Goal: Information Seeking & Learning: Check status

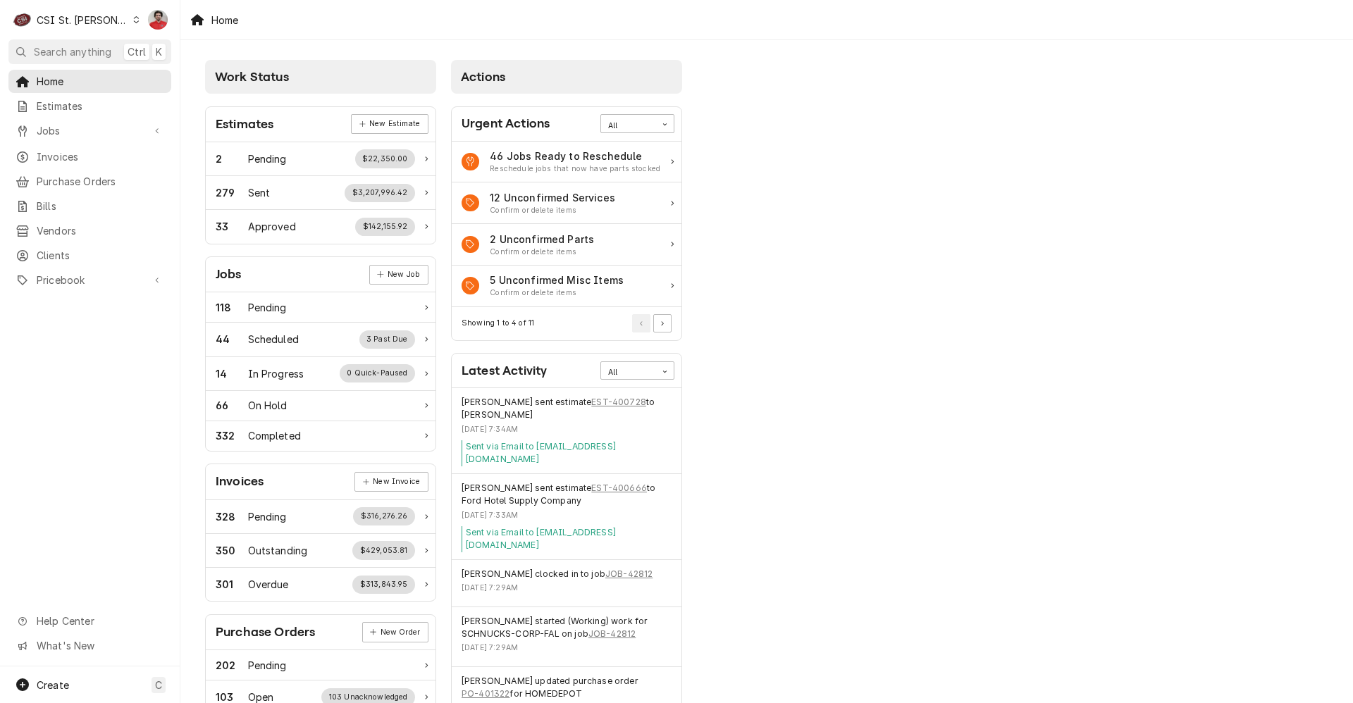
click at [48, 23] on div "CSI St. [PERSON_NAME]" at bounding box center [83, 20] width 92 height 15
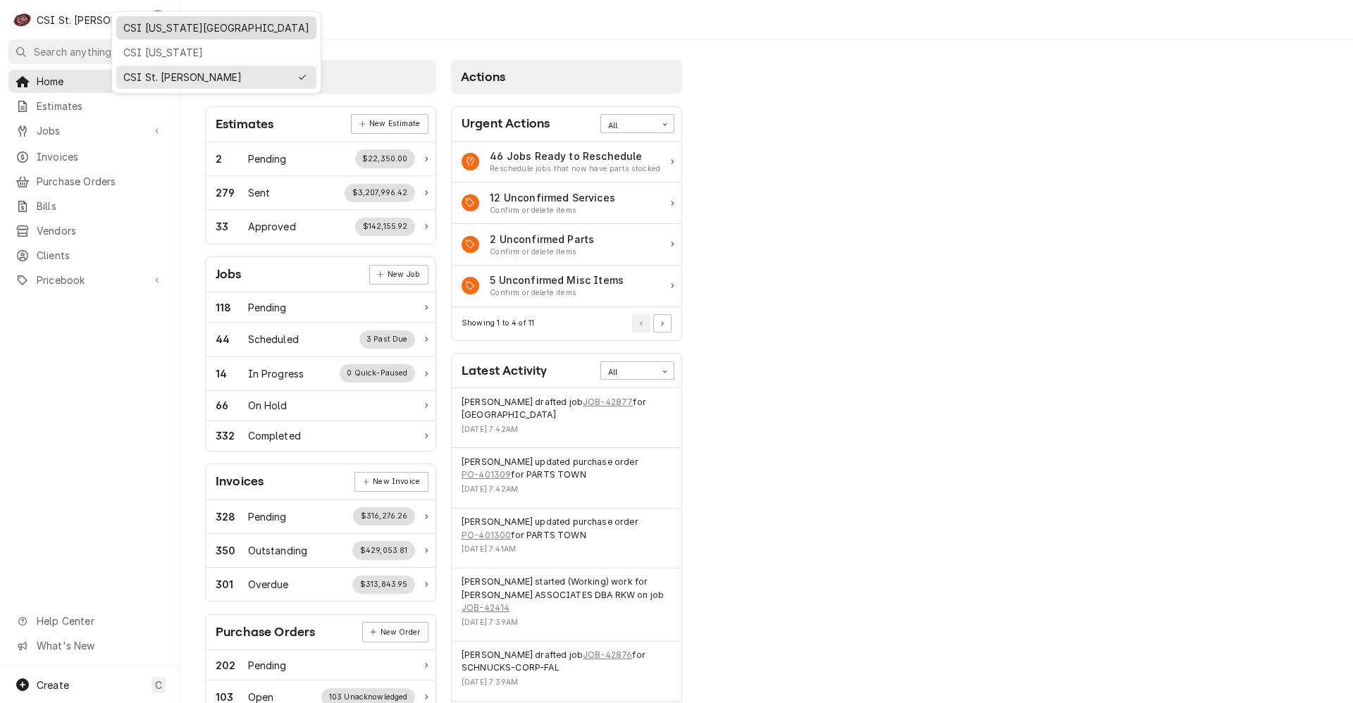
click at [153, 30] on div "CSI [US_STATE][GEOGRAPHIC_DATA]" at bounding box center [216, 27] width 186 height 15
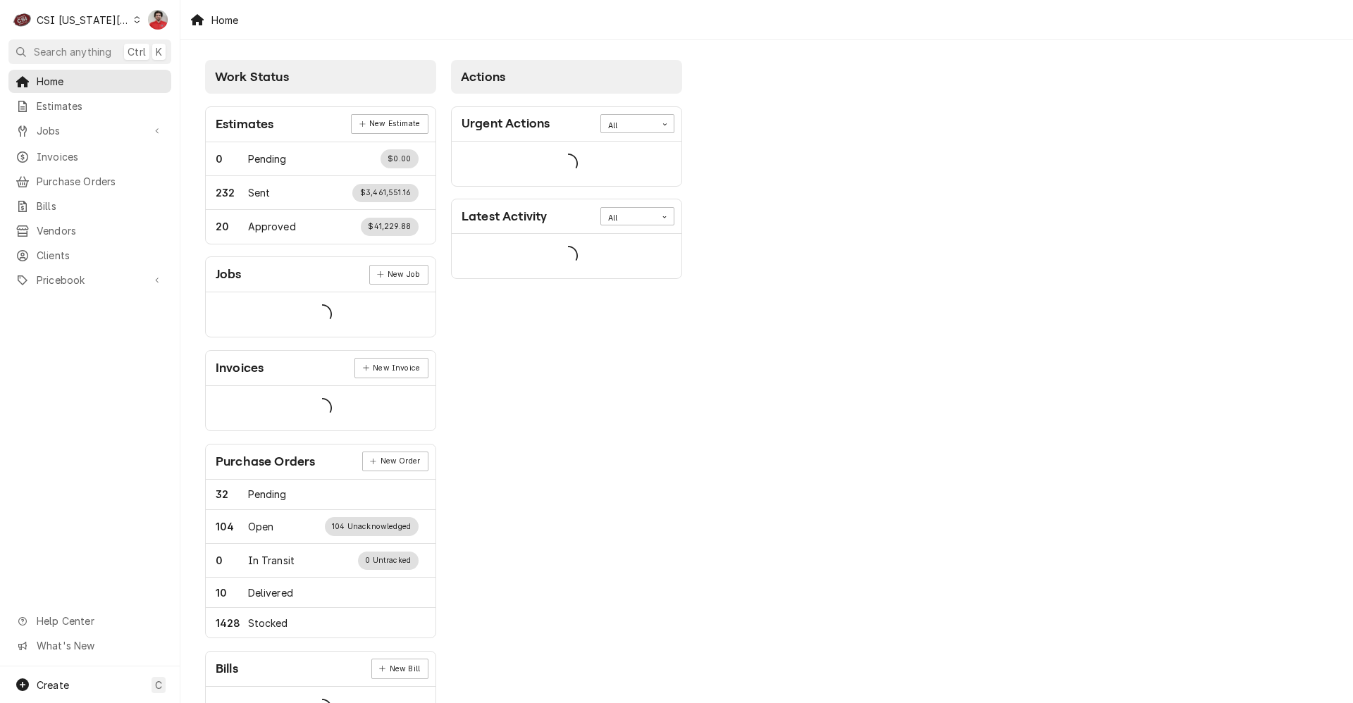
click at [87, 20] on div "CSI [US_STATE][GEOGRAPHIC_DATA]" at bounding box center [83, 20] width 93 height 15
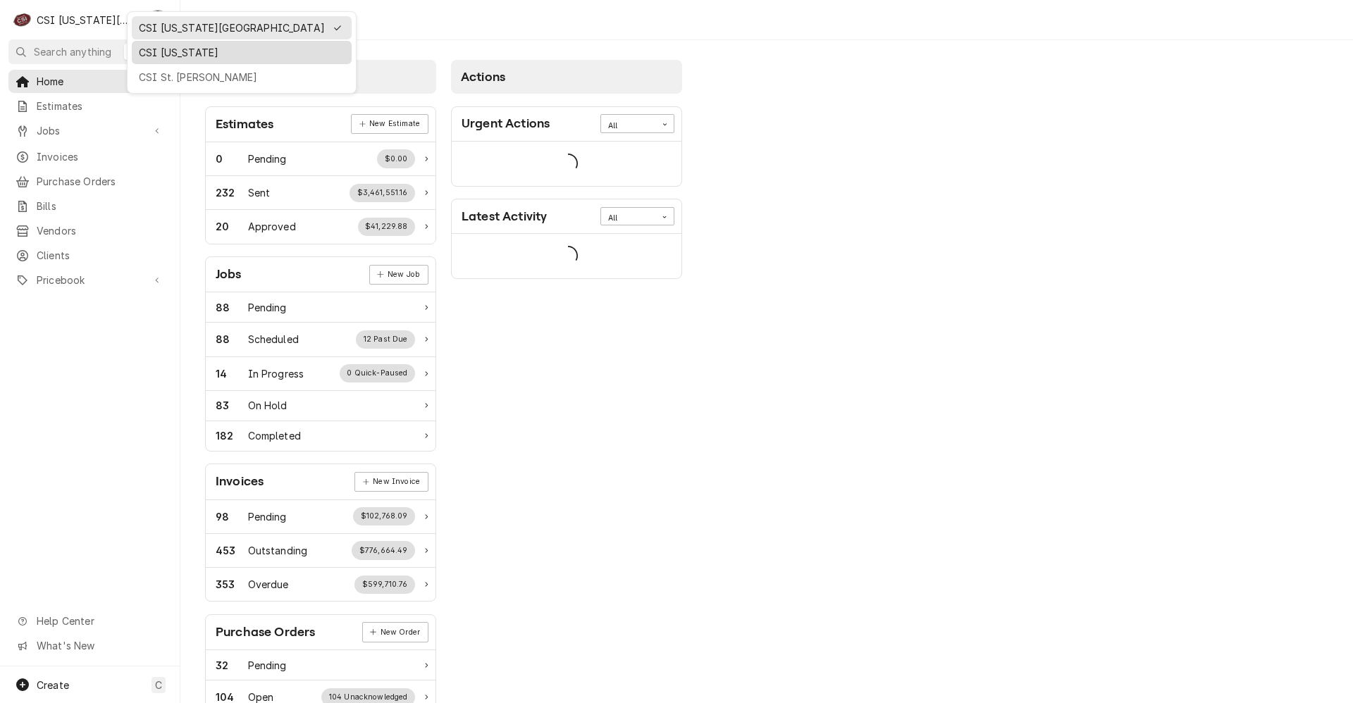
click at [147, 51] on div "CSI [US_STATE]" at bounding box center [242, 52] width 206 height 15
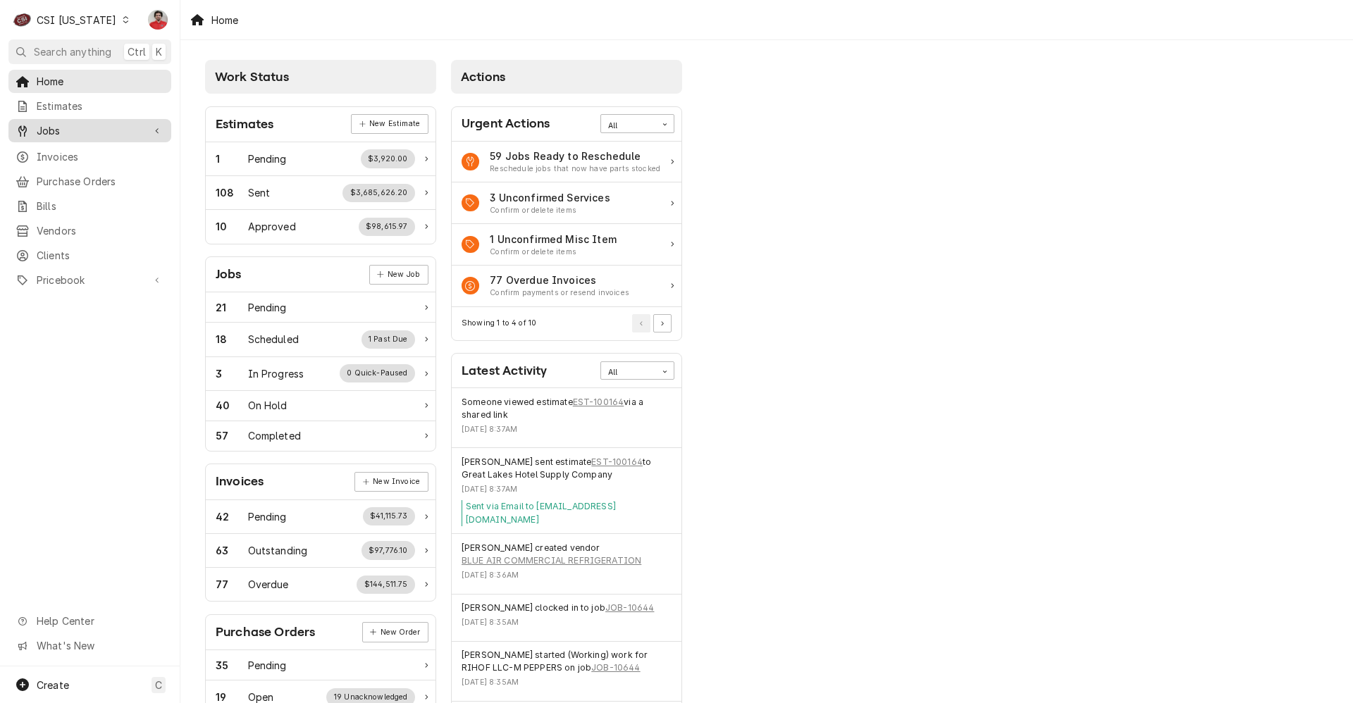
click at [95, 131] on span "Jobs" at bounding box center [90, 130] width 106 height 15
click at [101, 148] on span "Jobs" at bounding box center [101, 155] width 128 height 15
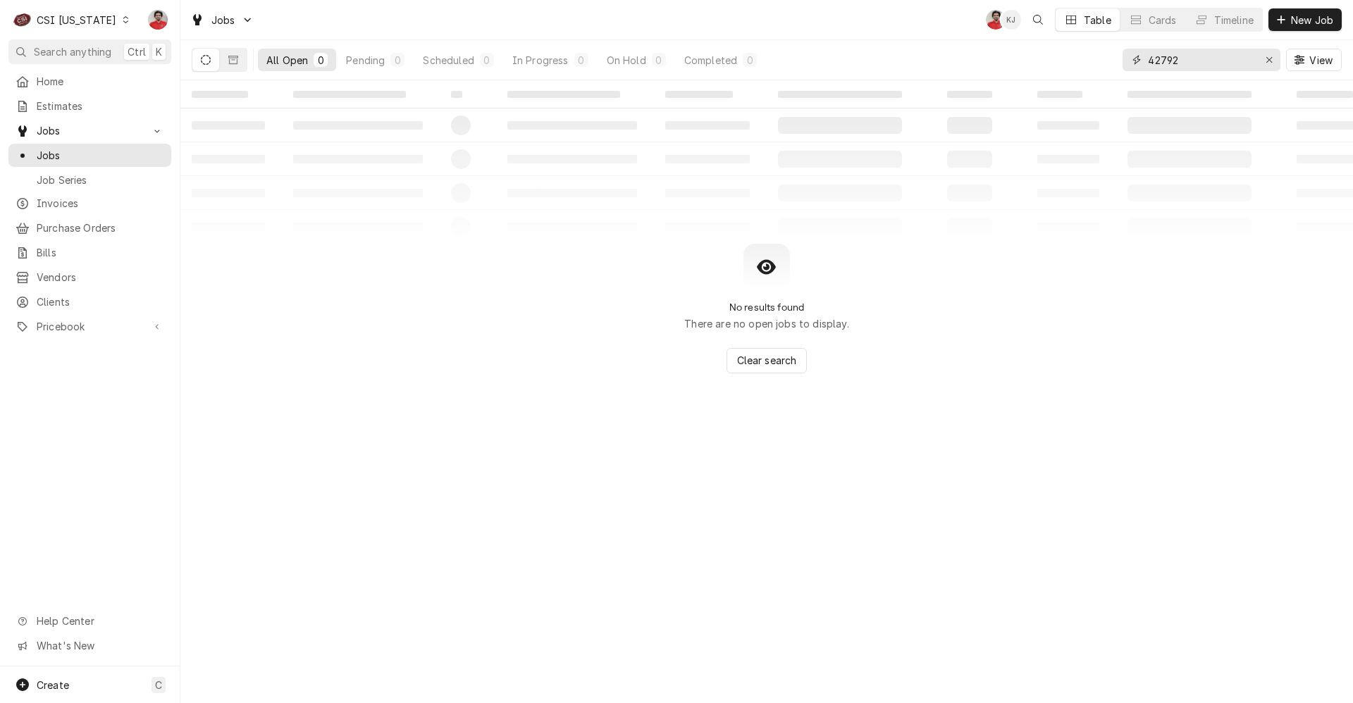
click at [1214, 63] on input "42792" at bounding box center [1201, 60] width 106 height 23
type input "10648"
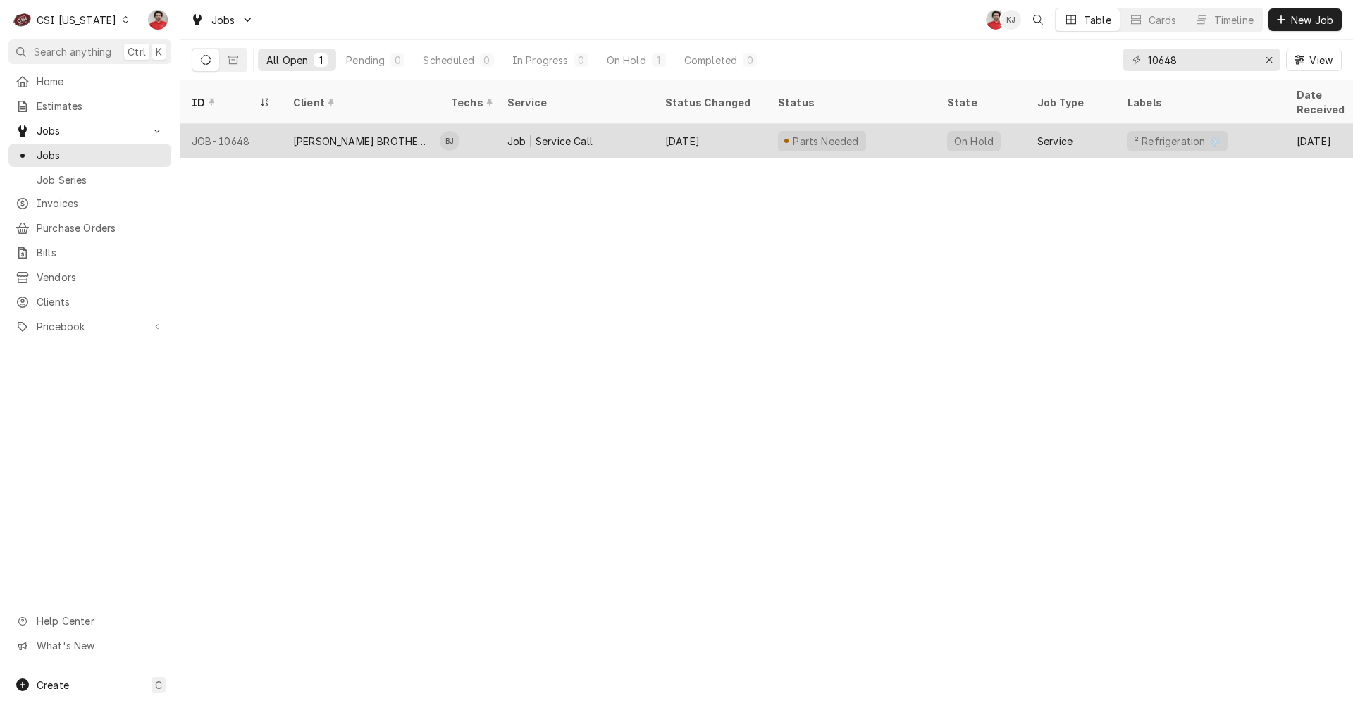
click at [877, 126] on div "Parts Needed" at bounding box center [851, 141] width 169 height 34
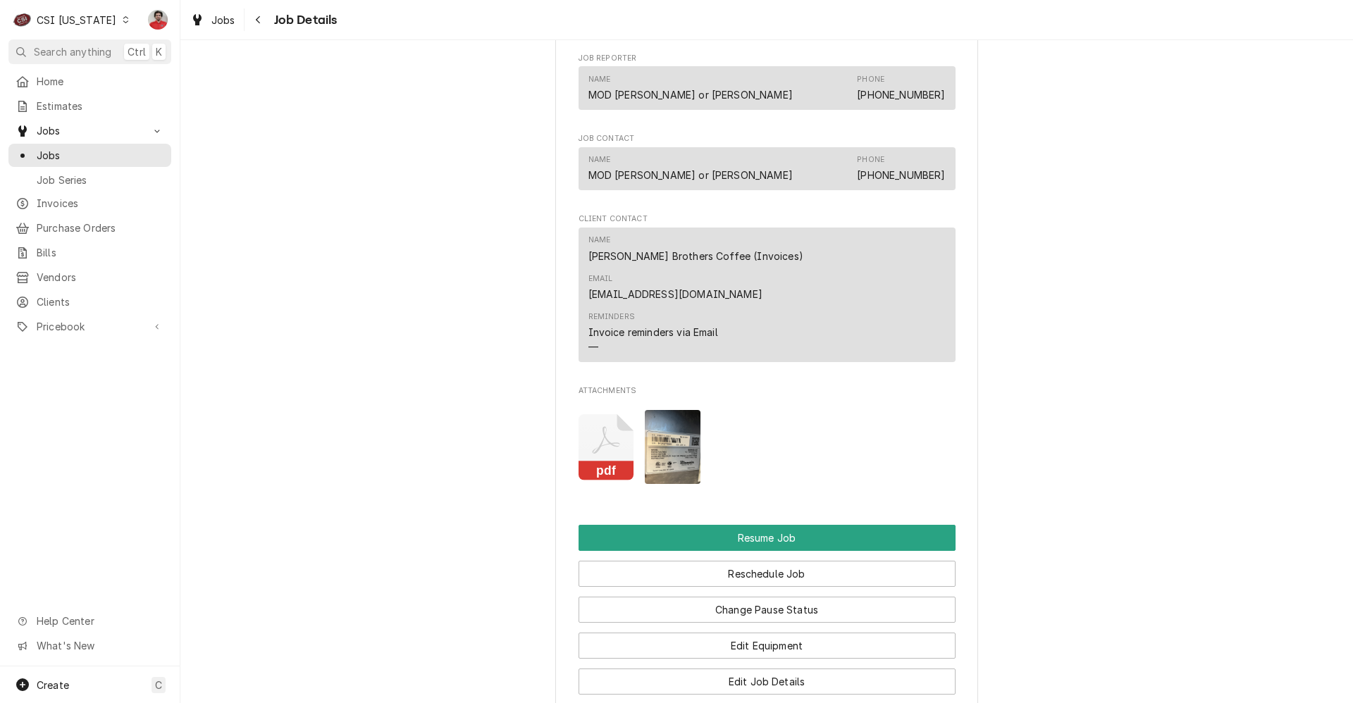
scroll to position [1018, 0]
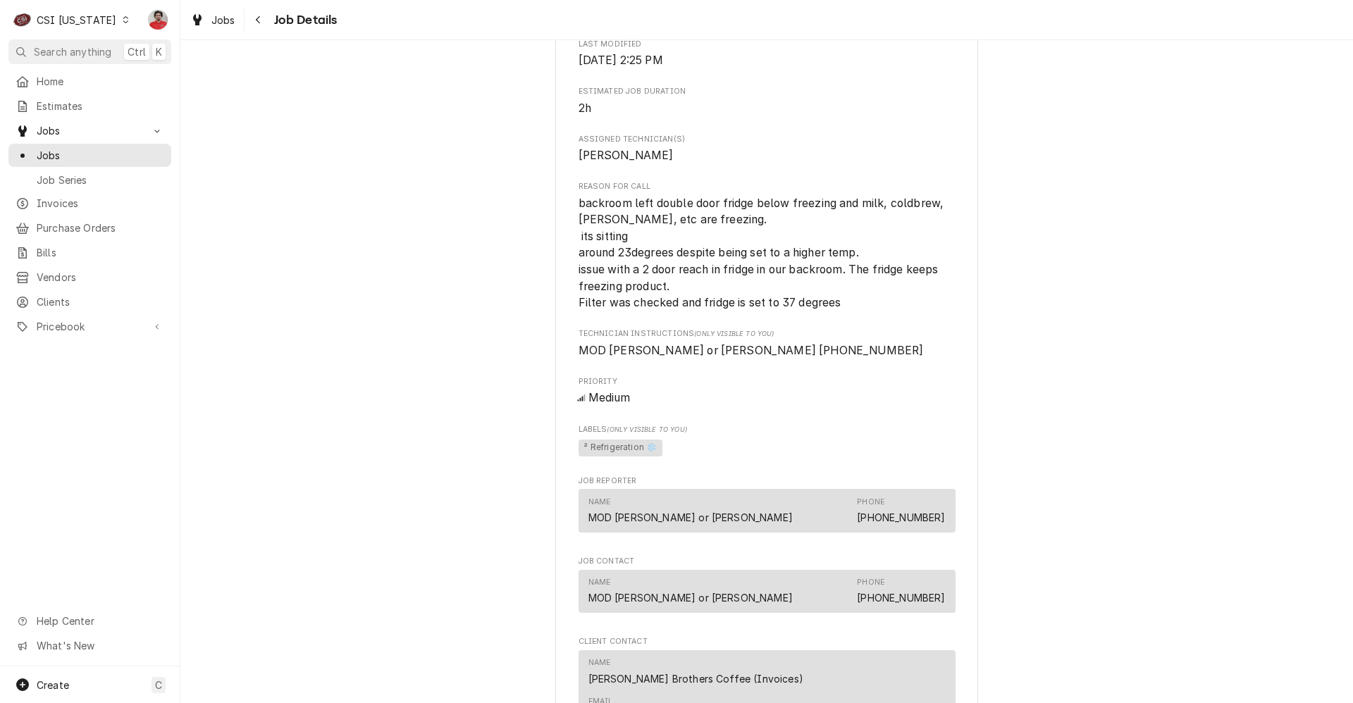
click at [123, 19] on icon "Dynamic Content Wrapper" at bounding box center [126, 19] width 6 height 7
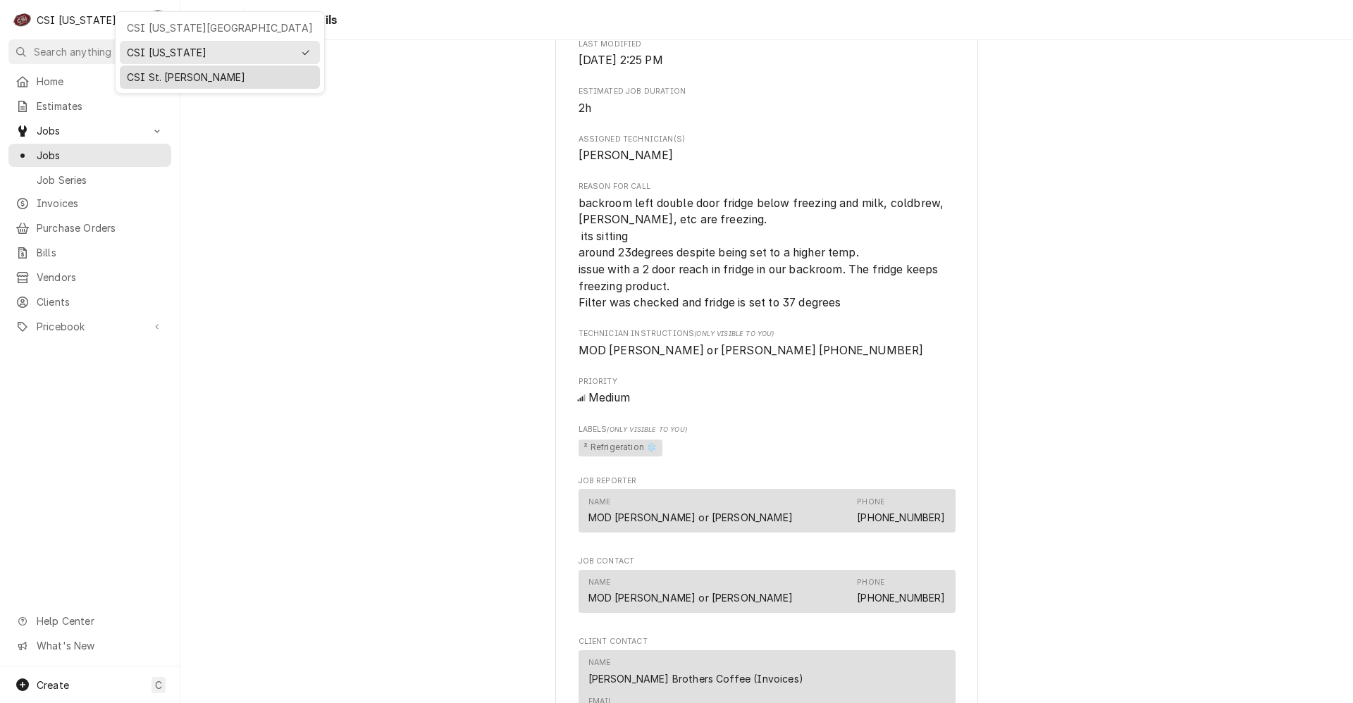
click at [140, 70] on div "CSI St. [PERSON_NAME]" at bounding box center [220, 77] width 186 height 15
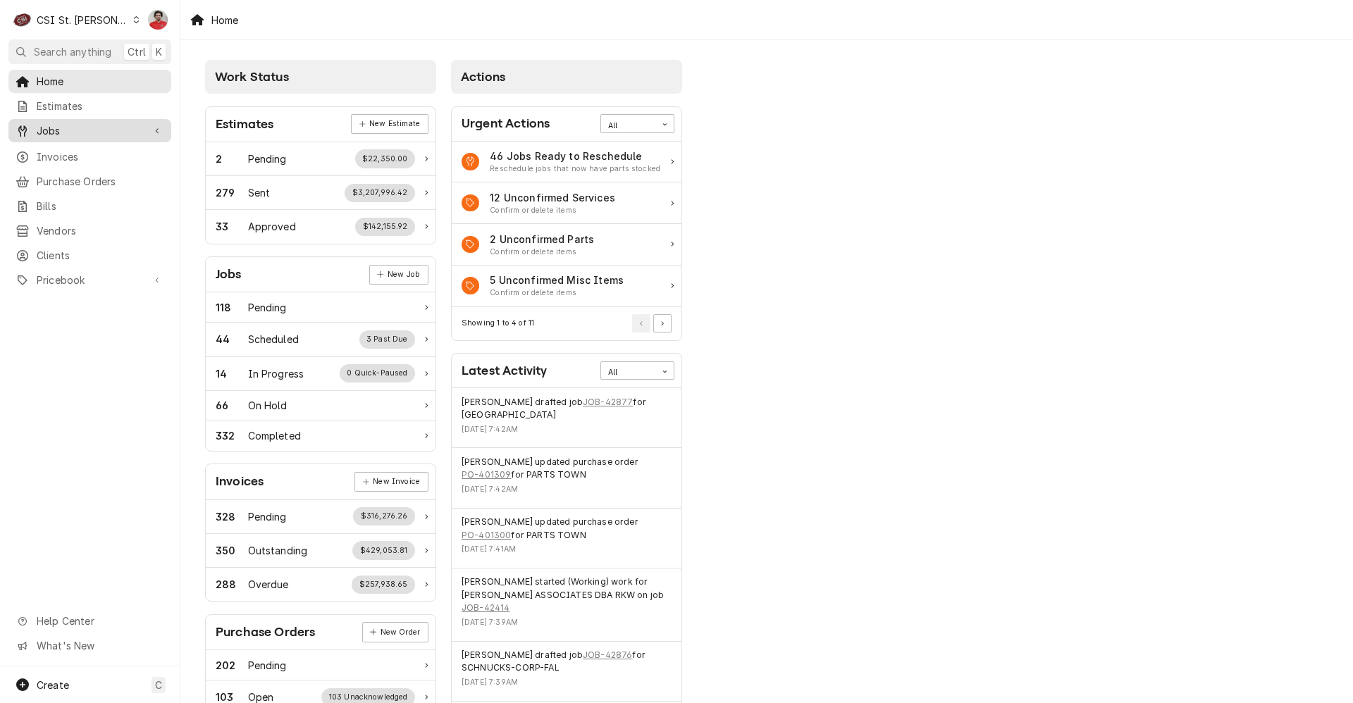
click at [82, 125] on span "Jobs" at bounding box center [90, 130] width 106 height 15
click at [85, 148] on span "Jobs" at bounding box center [101, 155] width 128 height 15
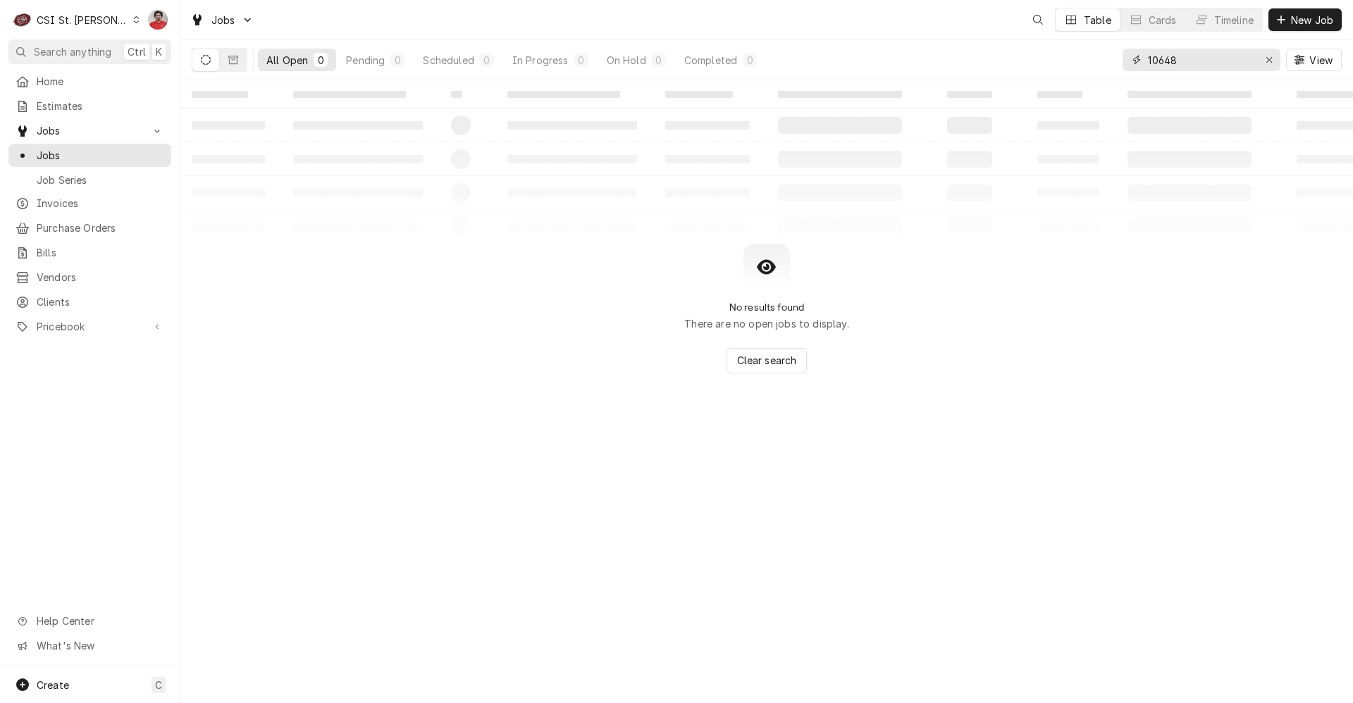
click at [1169, 68] on input "10648" at bounding box center [1201, 60] width 106 height 23
type input "42356"
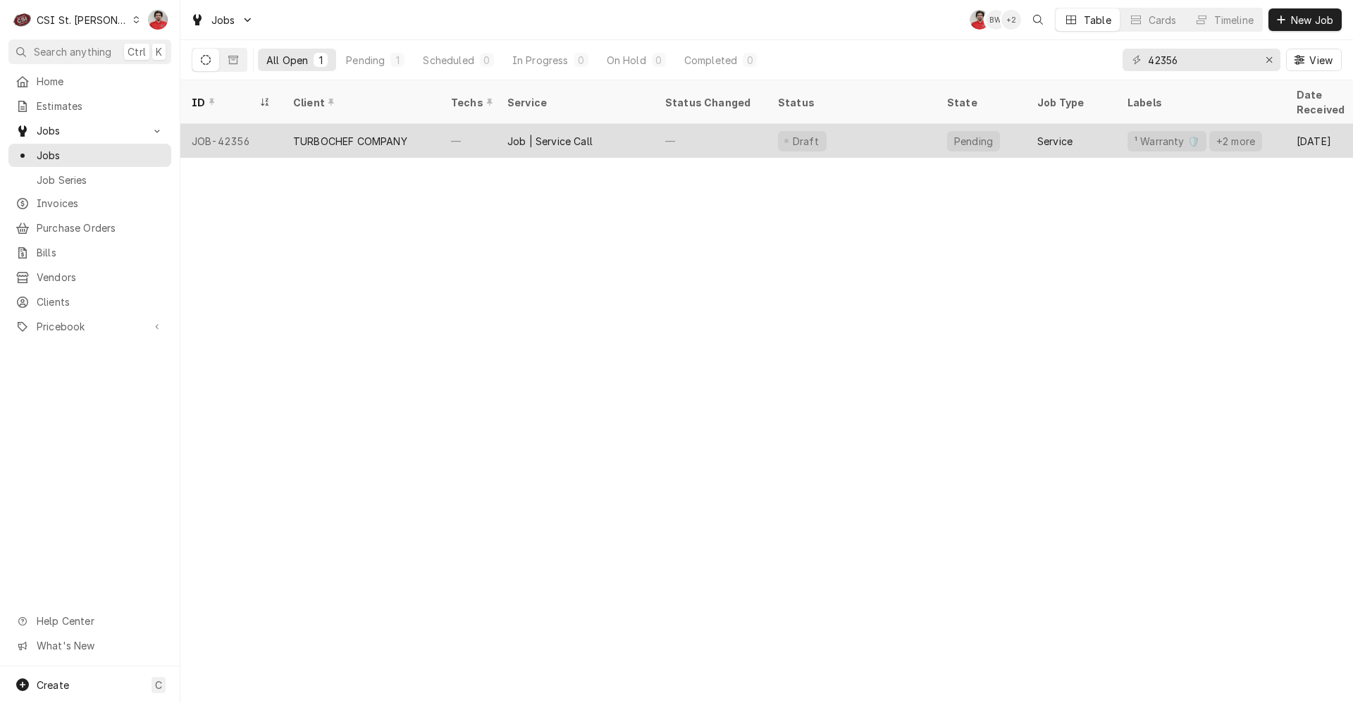
click at [918, 124] on div "Draft" at bounding box center [851, 141] width 169 height 34
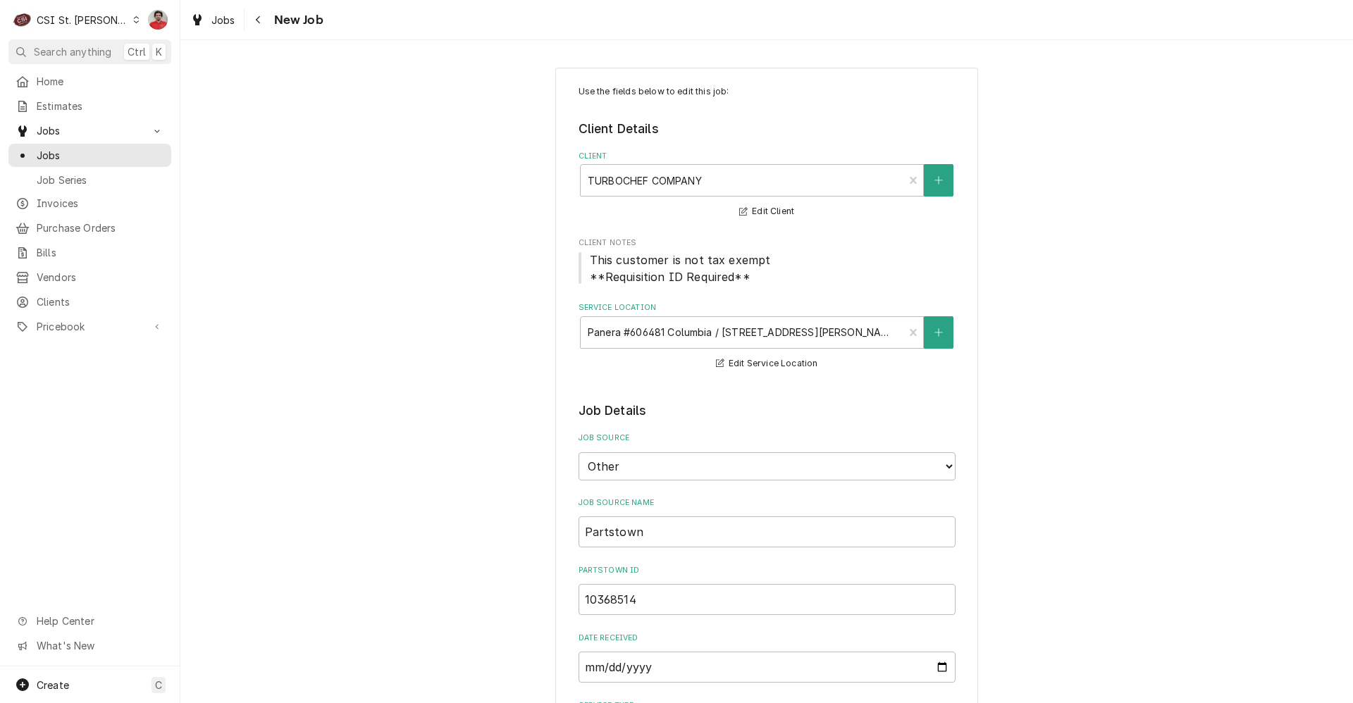
type textarea "x"
click at [266, 21] on button "Navigate back" at bounding box center [258, 19] width 23 height 23
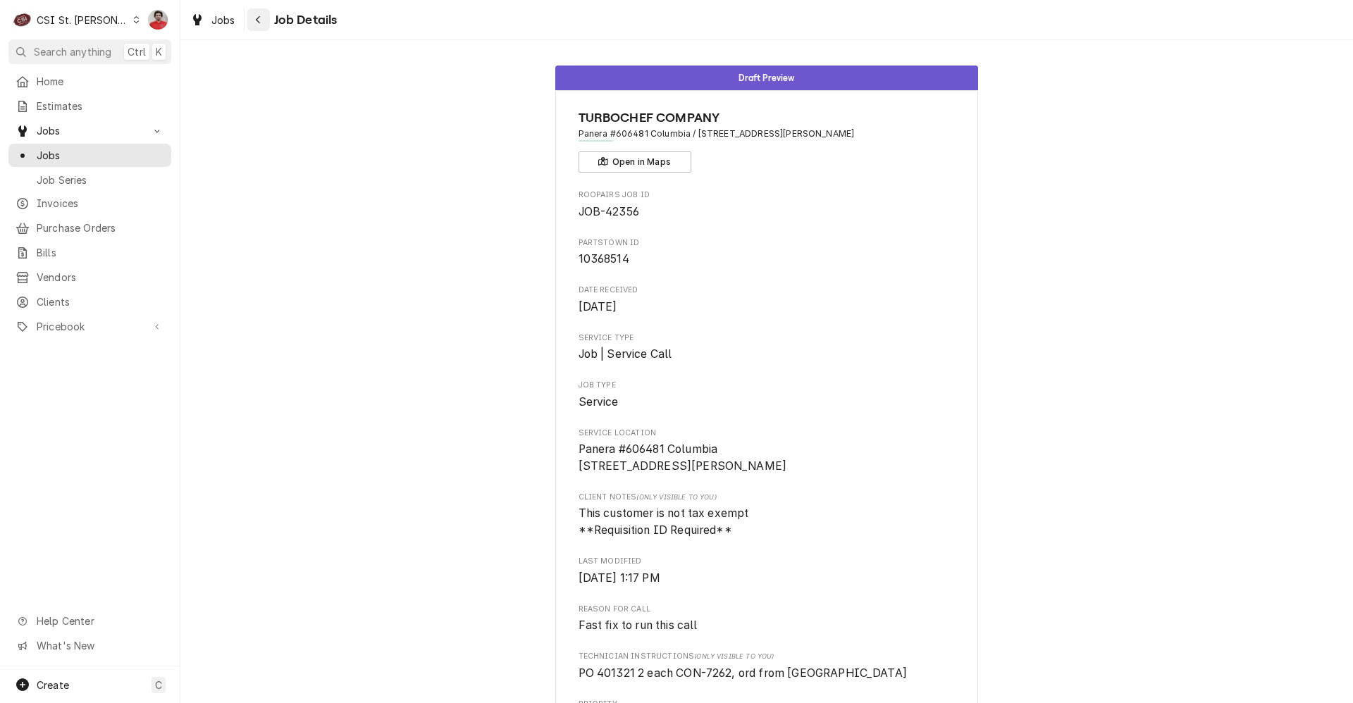
click at [260, 18] on icon "Navigate back" at bounding box center [258, 20] width 6 height 10
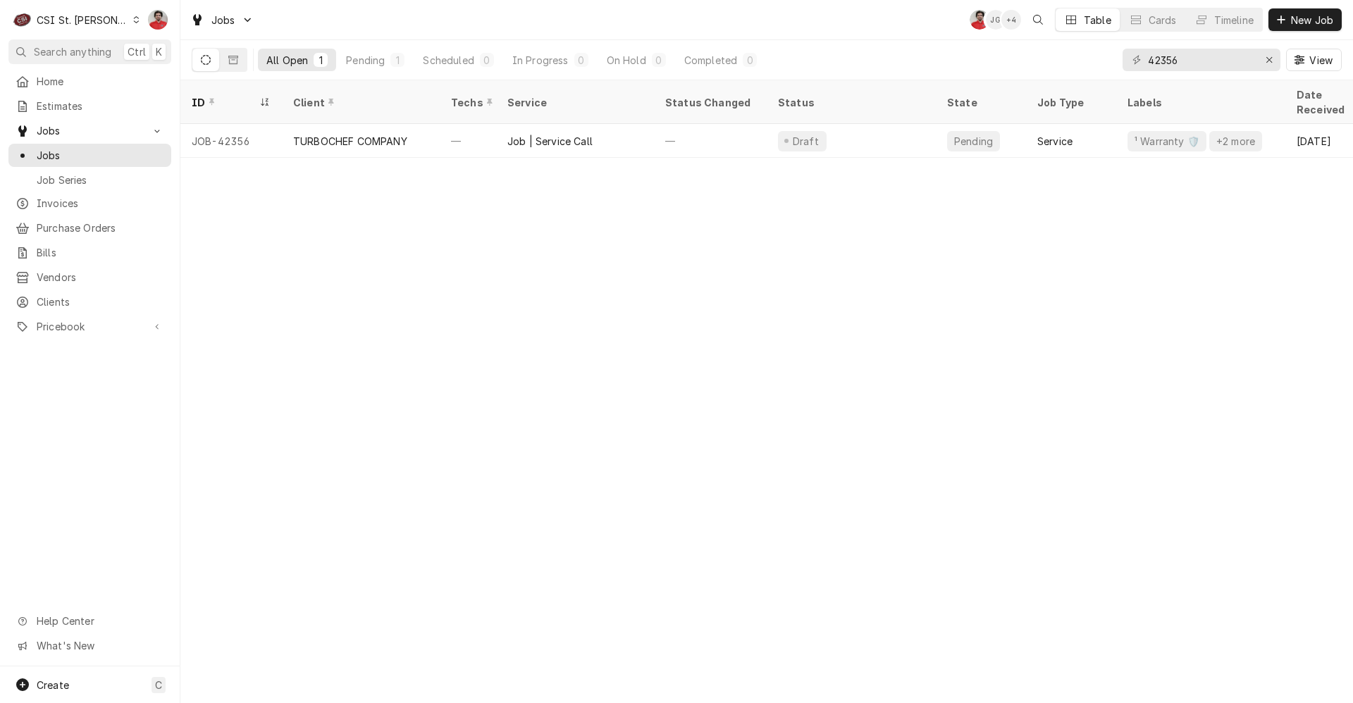
click at [1192, 48] on div "42356 View" at bounding box center [1232, 59] width 219 height 39
click at [1191, 56] on input "42356" at bounding box center [1201, 60] width 106 height 23
click at [1191, 58] on input "42356" at bounding box center [1201, 60] width 106 height 23
type input "42701"
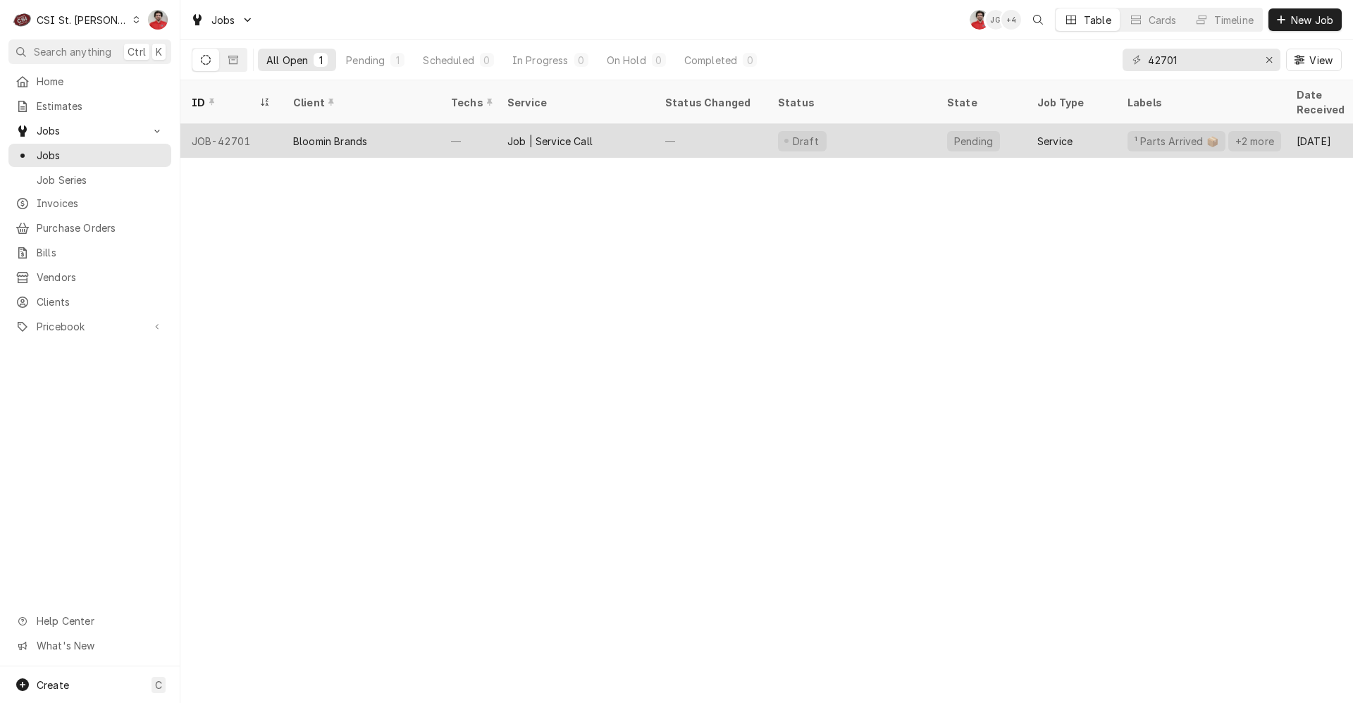
click at [553, 134] on div "Job | Service Call" at bounding box center [549, 141] width 85 height 15
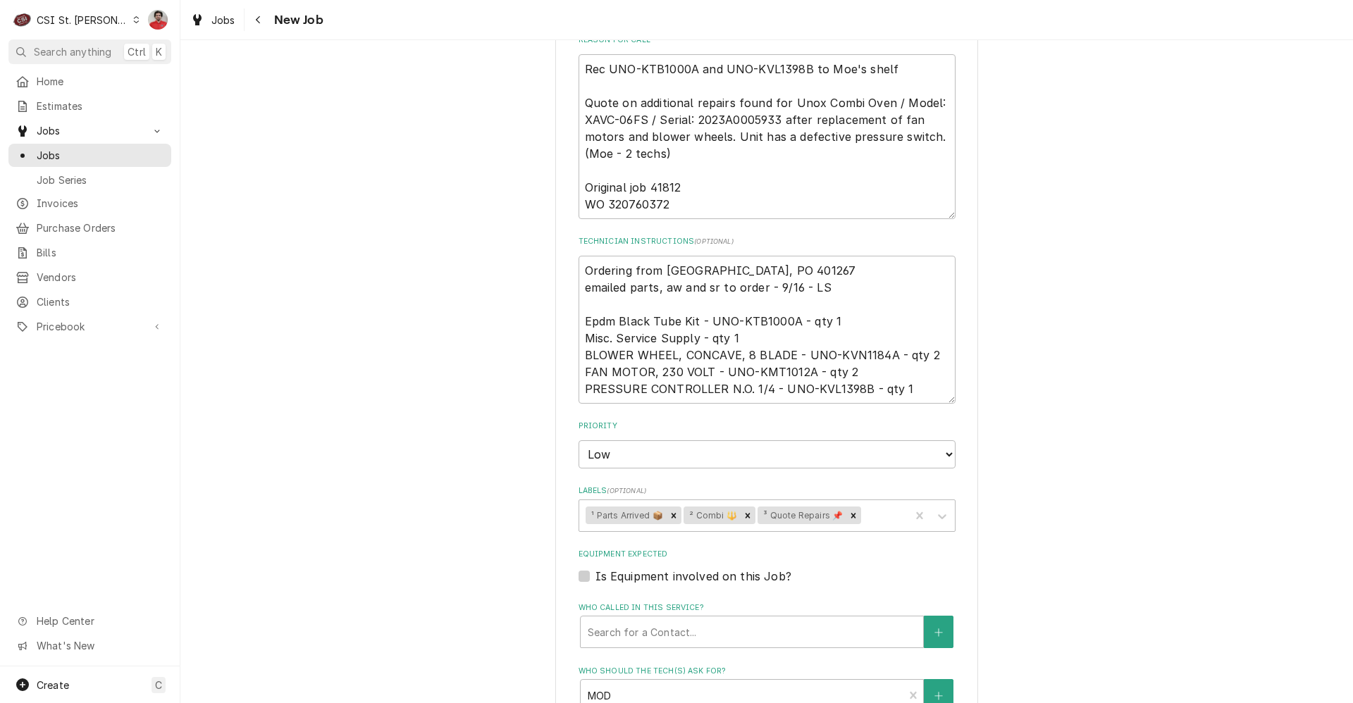
scroll to position [987, 0]
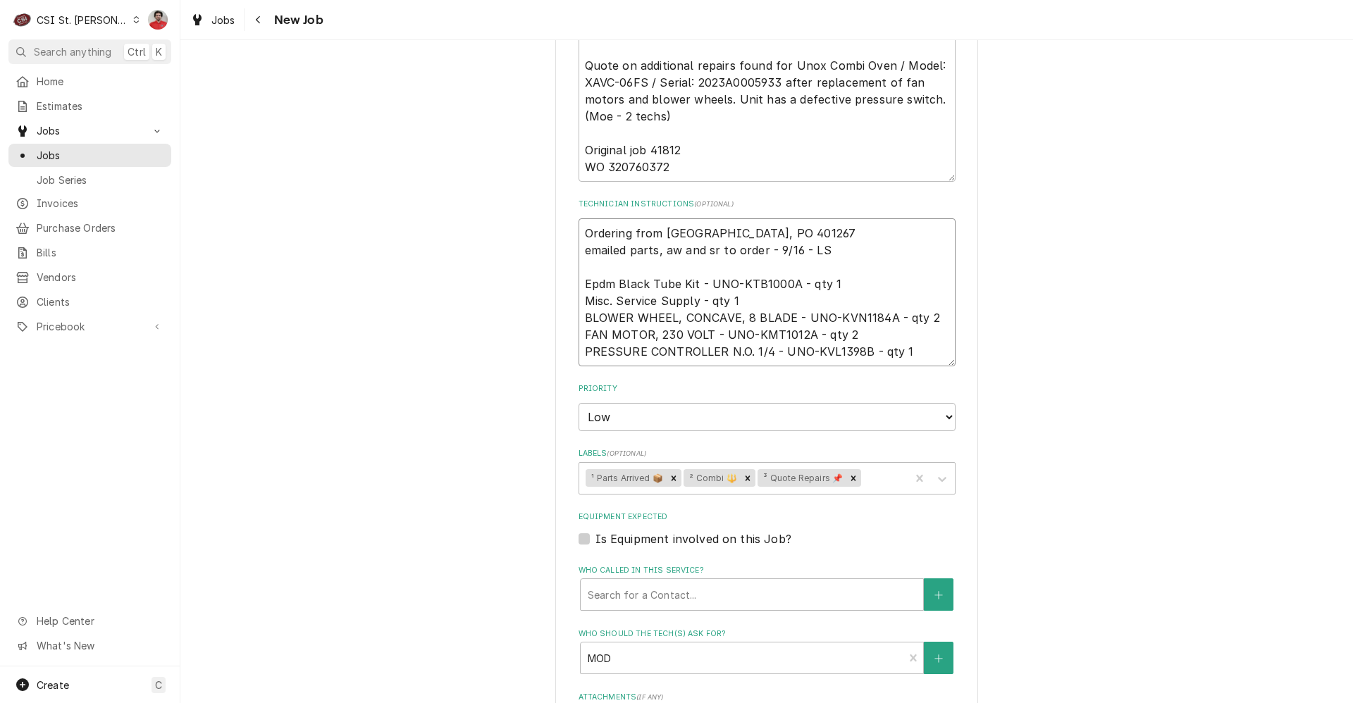
click at [746, 218] on textarea "Ordering from [GEOGRAPHIC_DATA], PO 401267 emailed parts, aw and sr to order - …" at bounding box center [767, 292] width 377 height 148
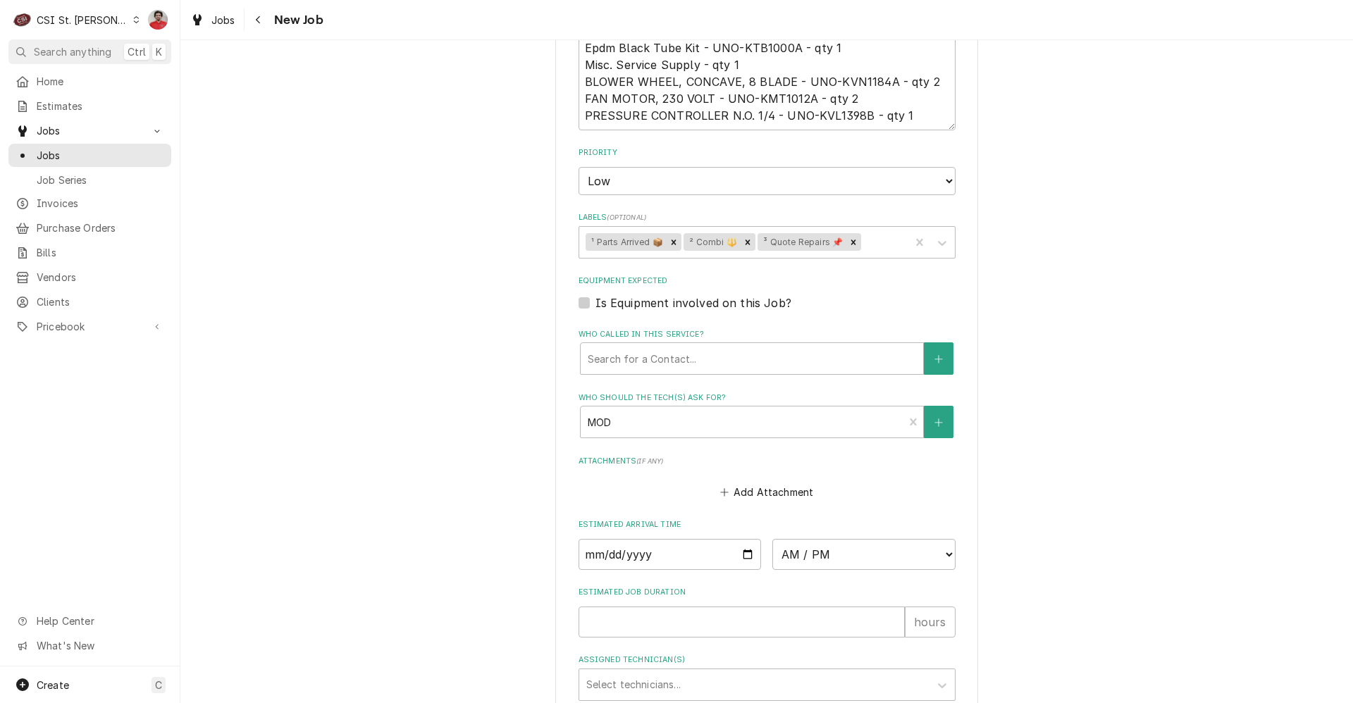
scroll to position [1362, 0]
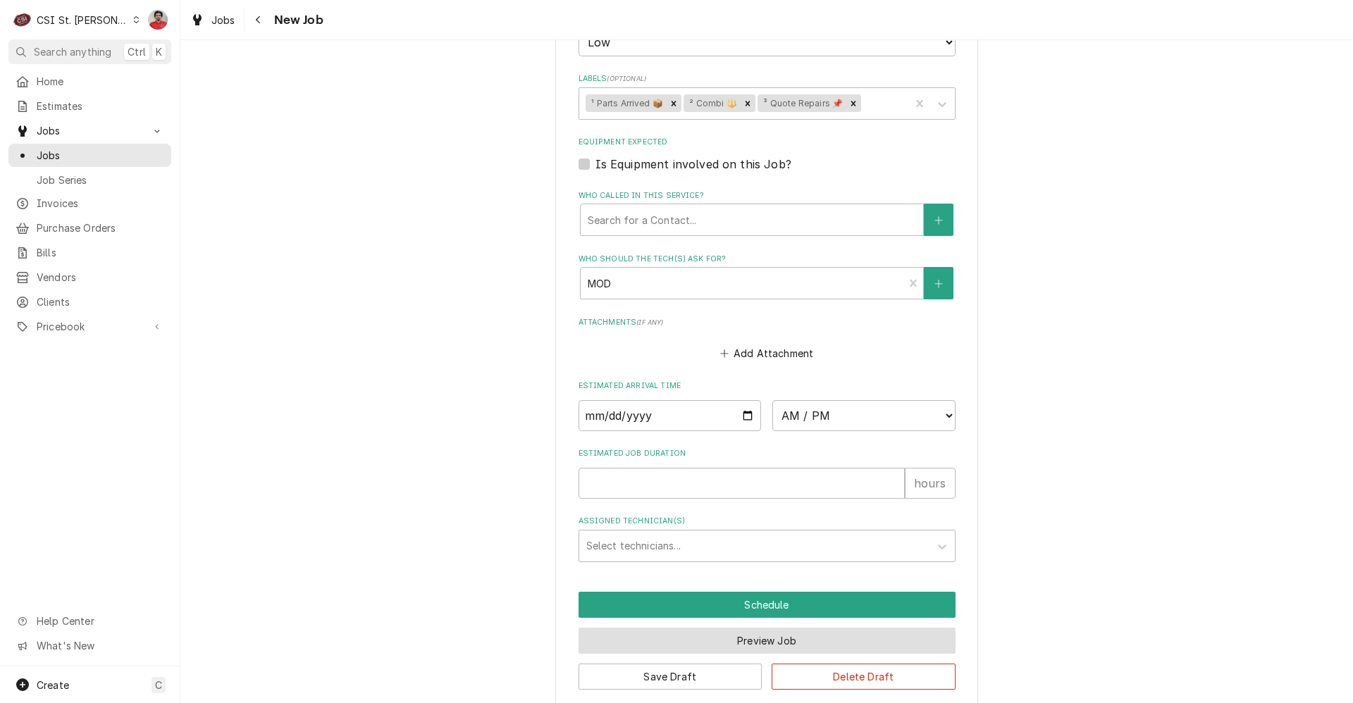
click at [735, 628] on button "Preview Job" at bounding box center [767, 641] width 377 height 26
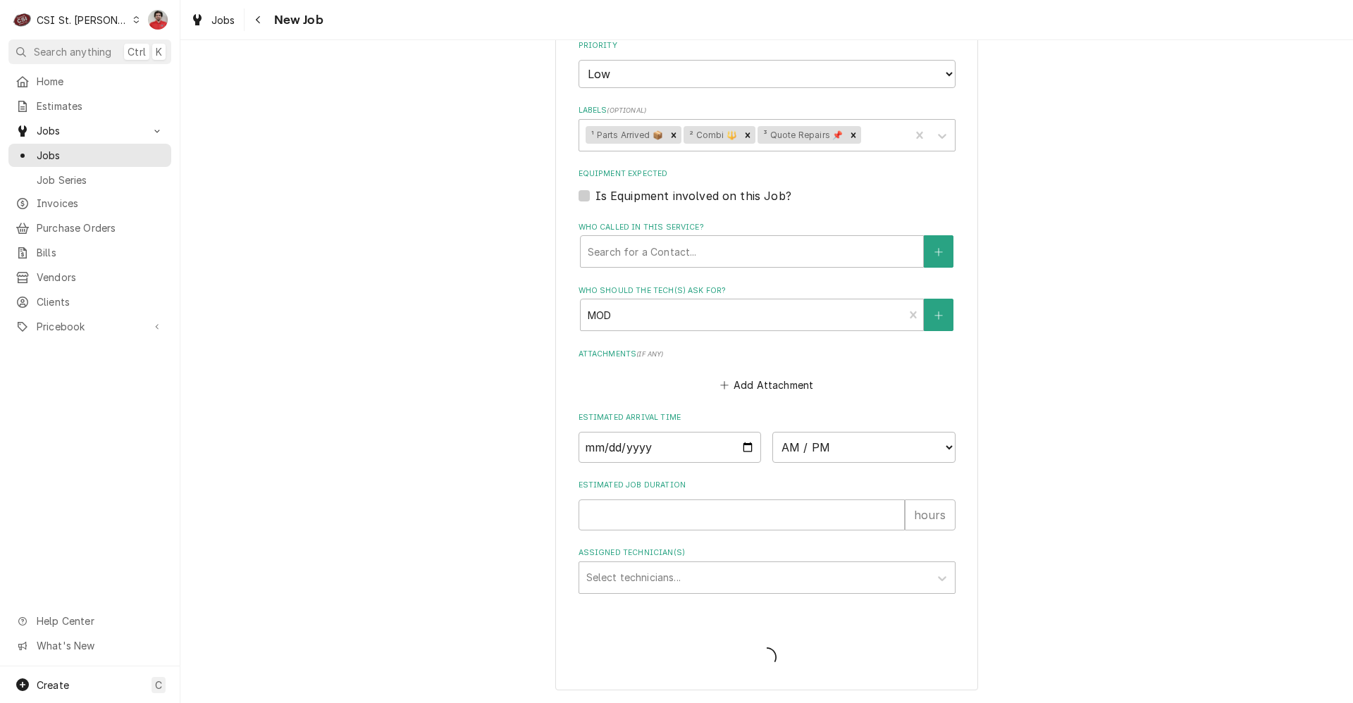
scroll to position [1313, 0]
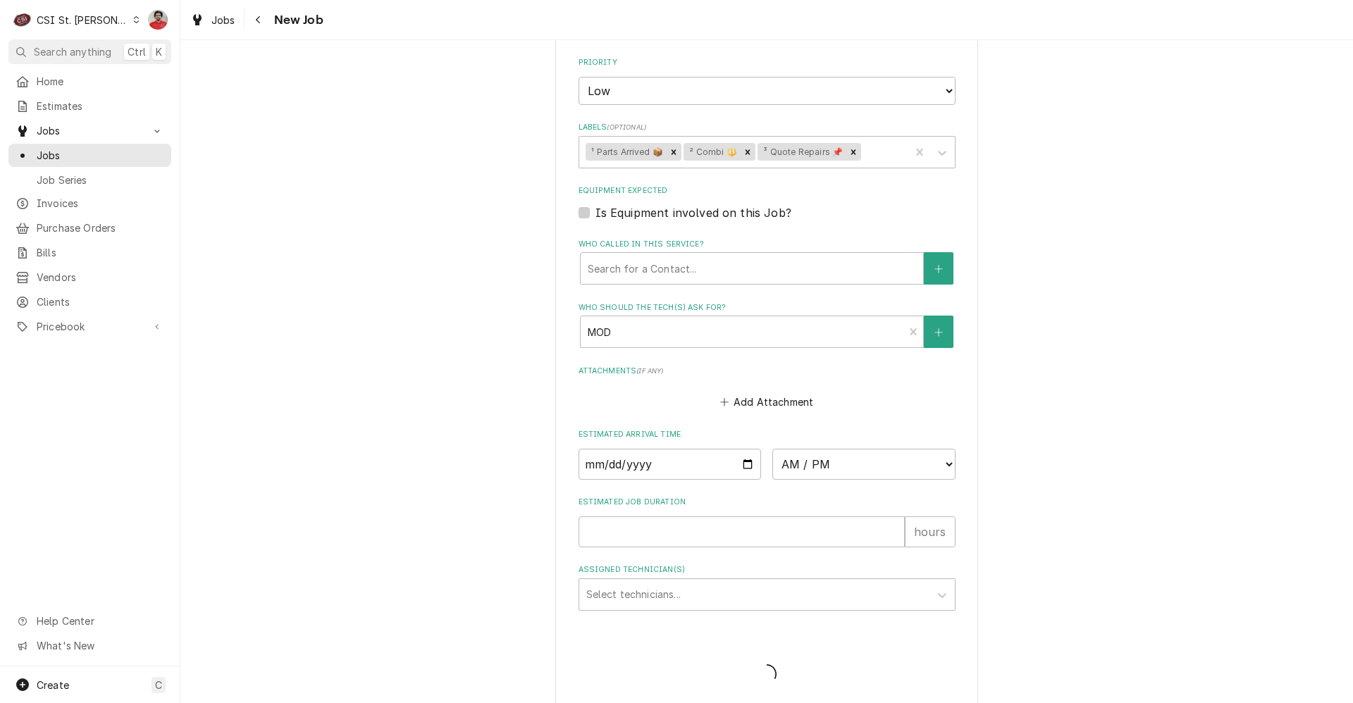
type textarea "x"
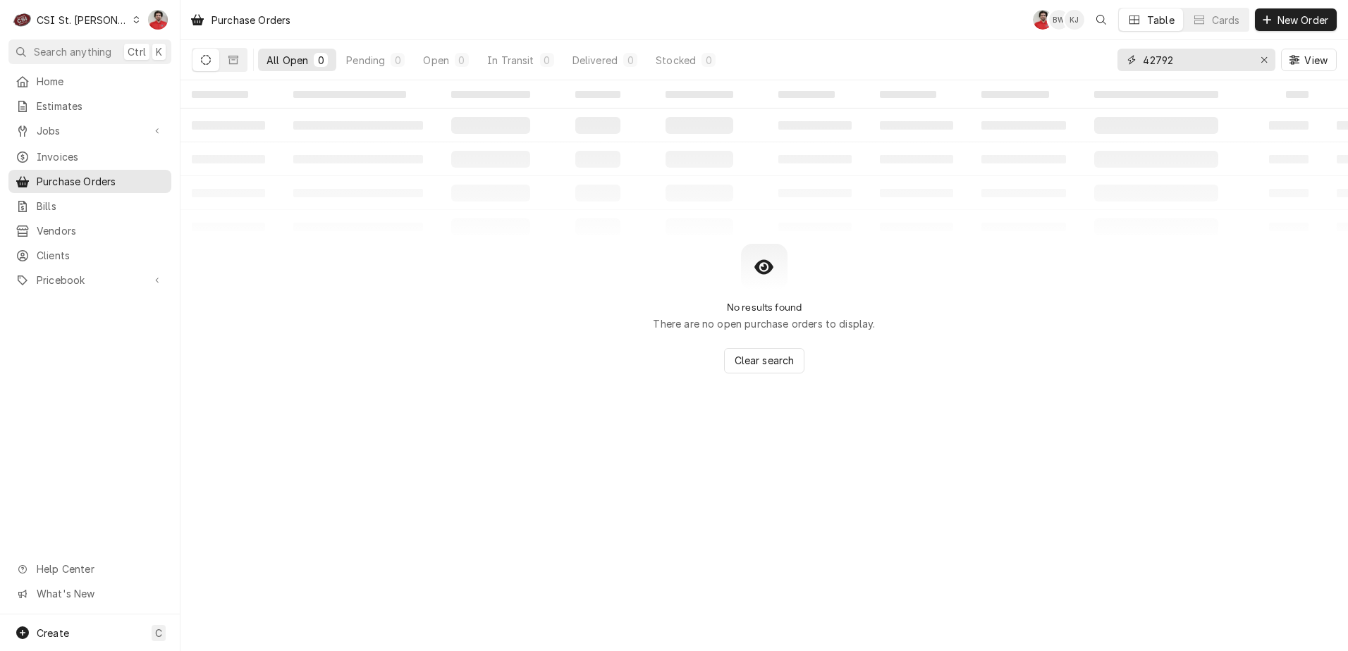
click at [1194, 54] on input "42792" at bounding box center [1195, 60] width 106 height 23
paste input "01267"
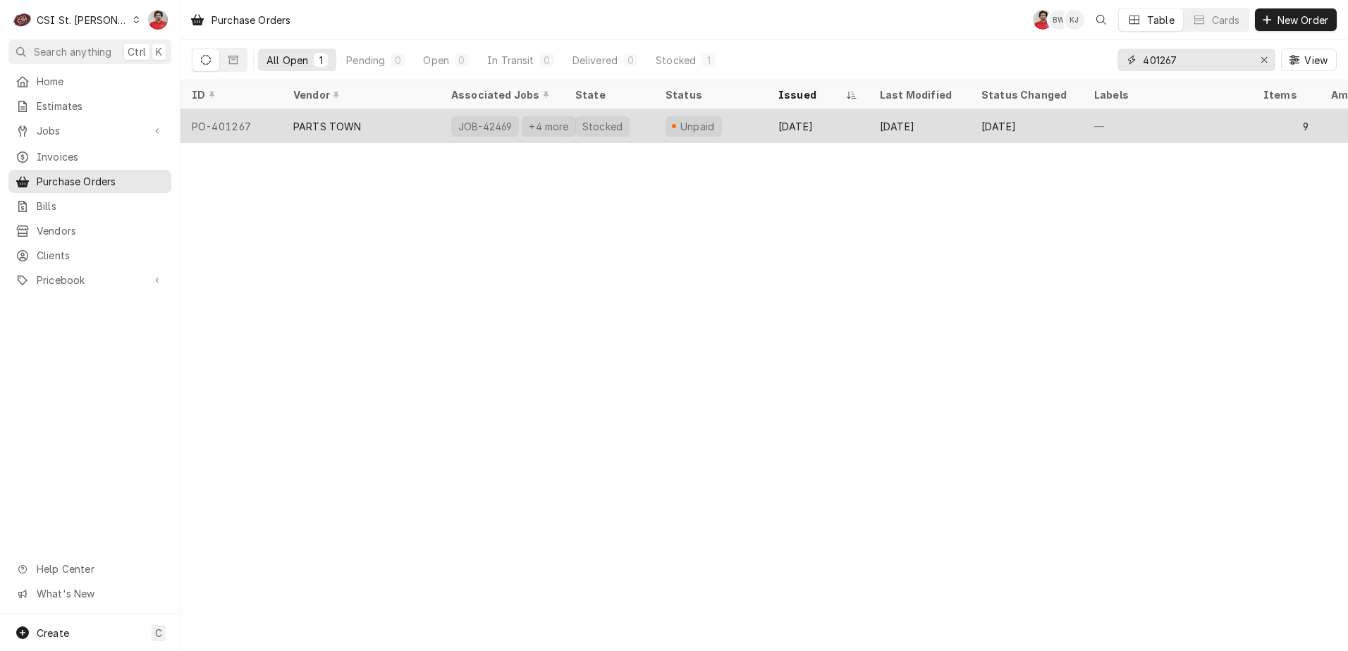
type input "401267"
click at [880, 123] on div "Sep 18" at bounding box center [918, 126] width 101 height 34
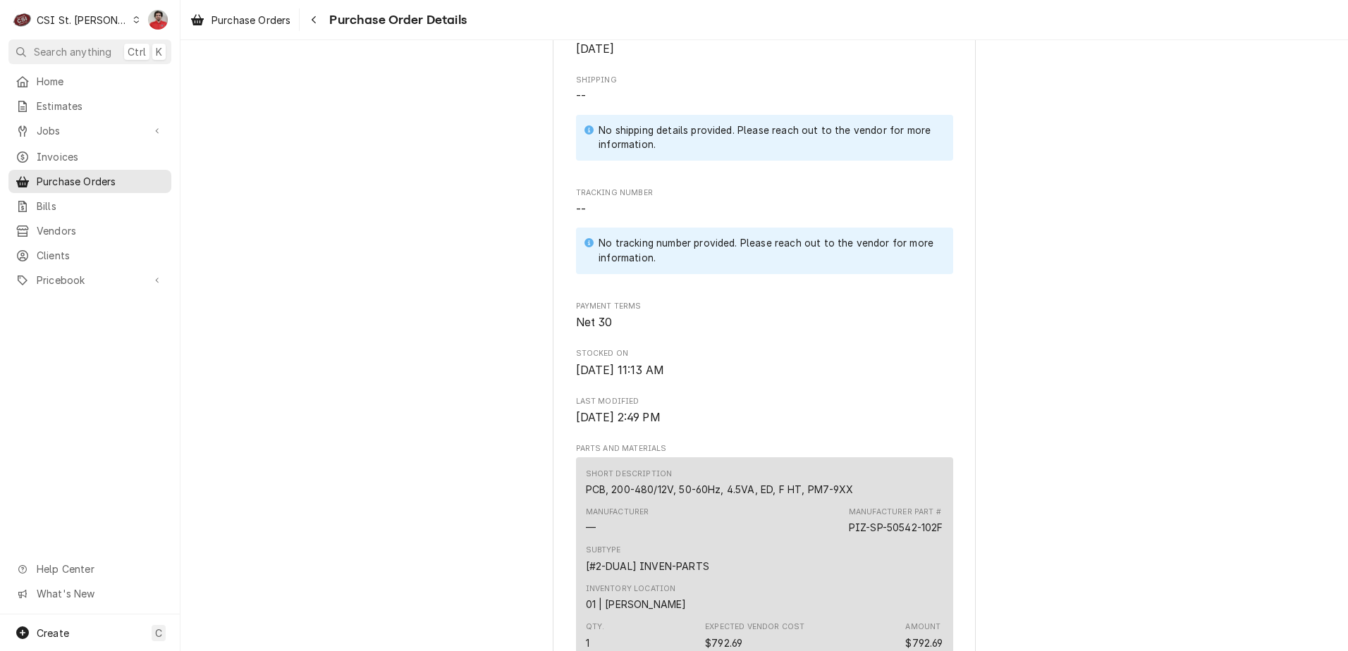
scroll to position [493, 0]
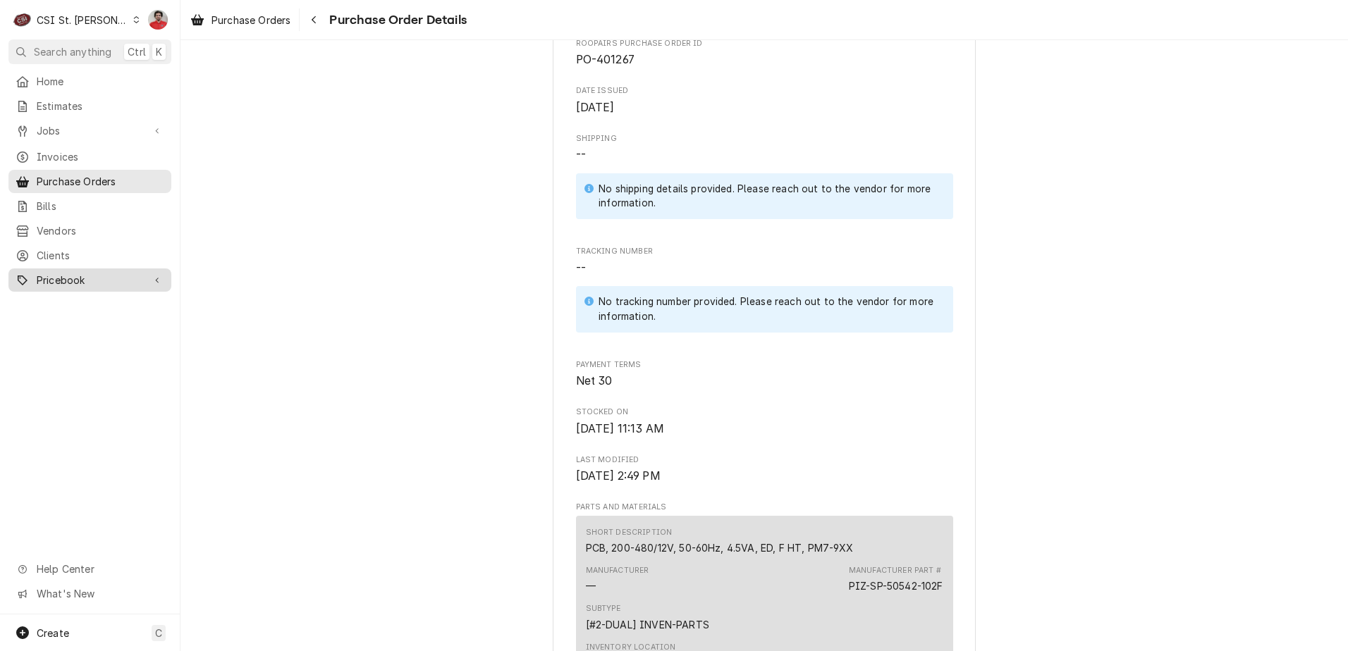
click at [63, 273] on span "Pricebook" at bounding box center [90, 280] width 106 height 15
drag, startPoint x: 63, startPoint y: 281, endPoint x: 84, endPoint y: 328, distance: 51.7
click at [84, 328] on div "Parts & Materials" at bounding box center [89, 330] width 157 height 18
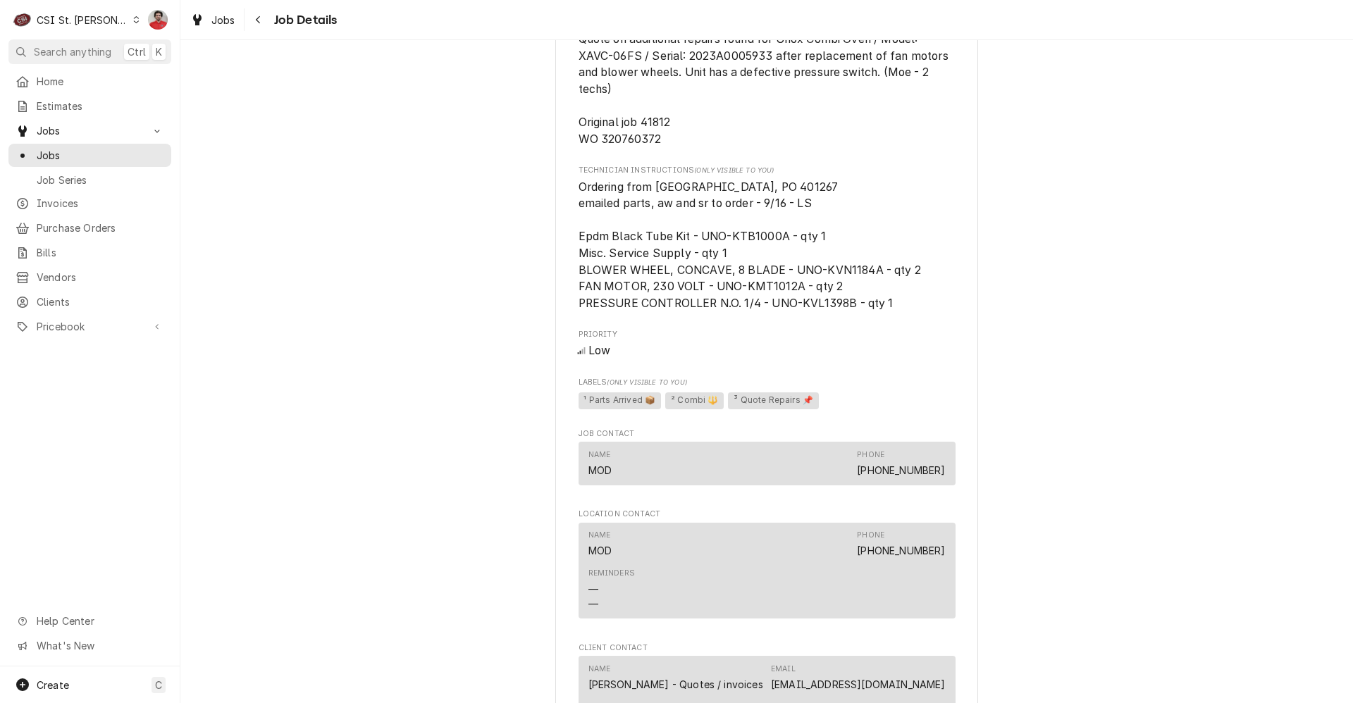
scroll to position [1350, 0]
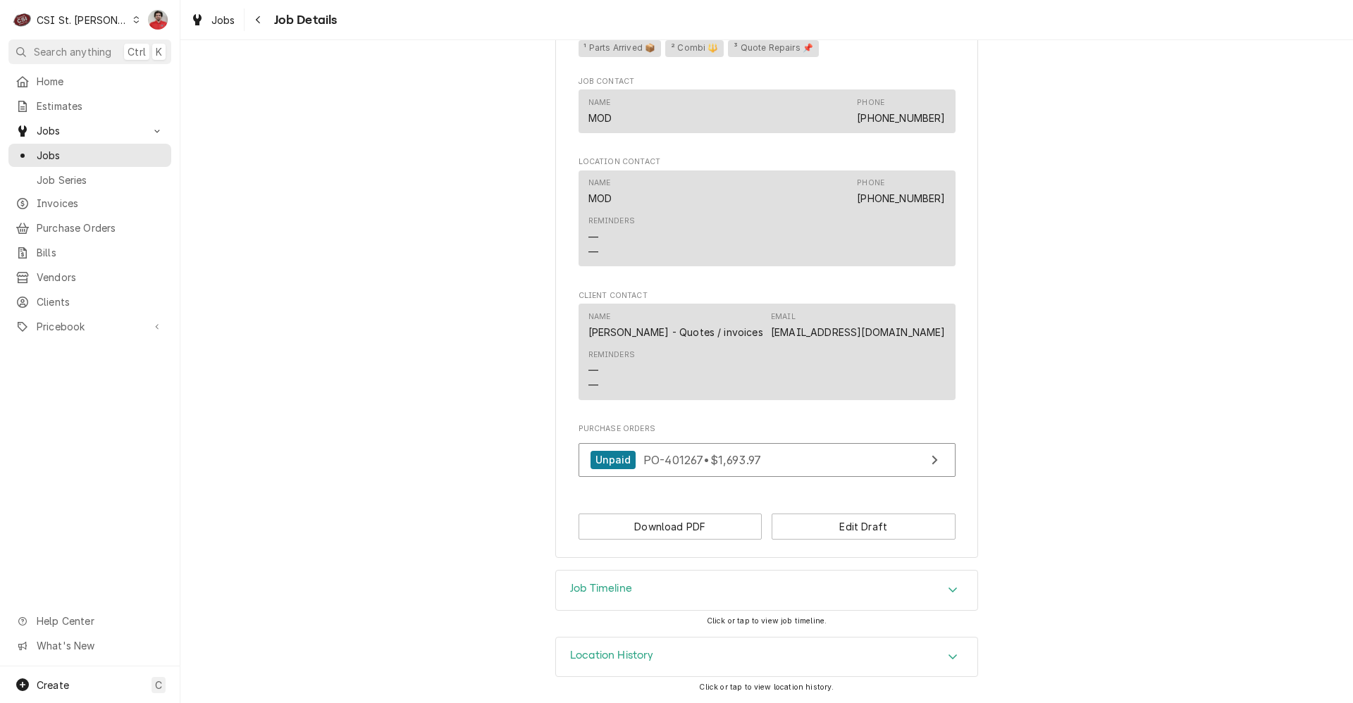
click at [649, 591] on div "Job Timeline" at bounding box center [766, 590] width 421 height 39
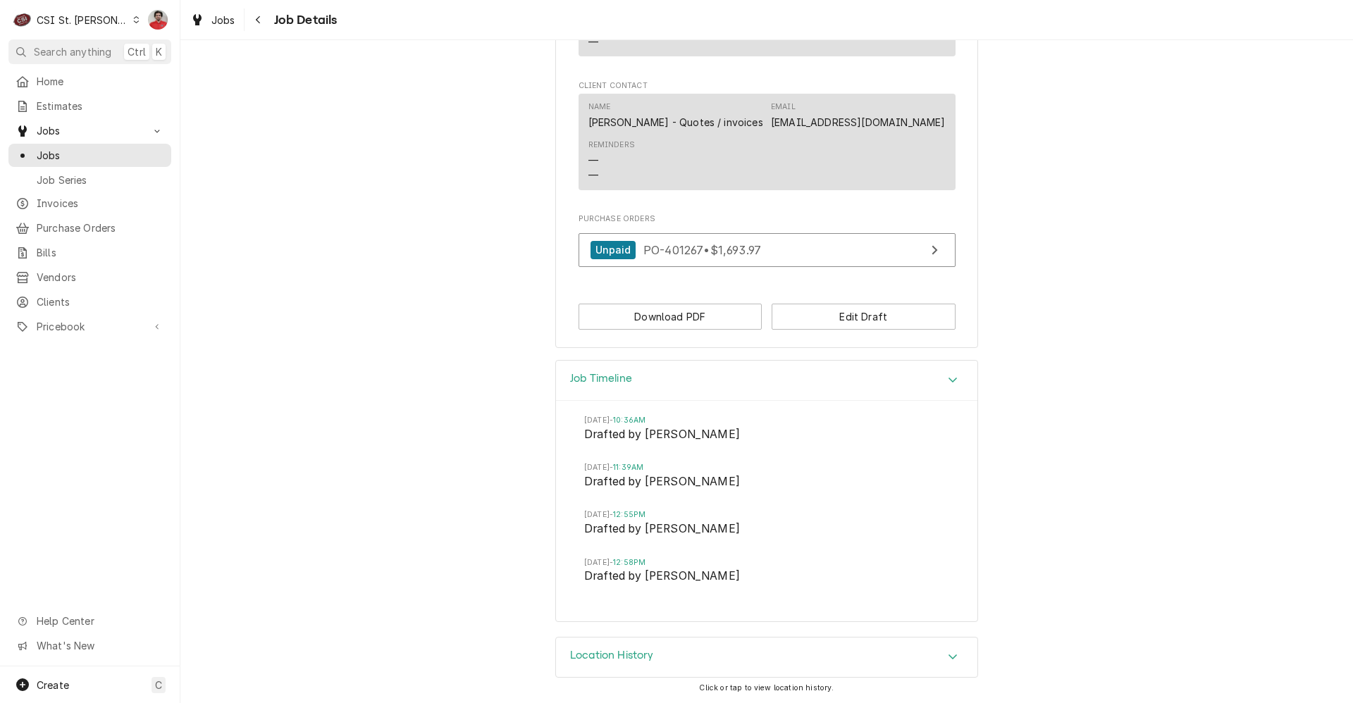
click at [677, 654] on div "Location History" at bounding box center [766, 657] width 421 height 39
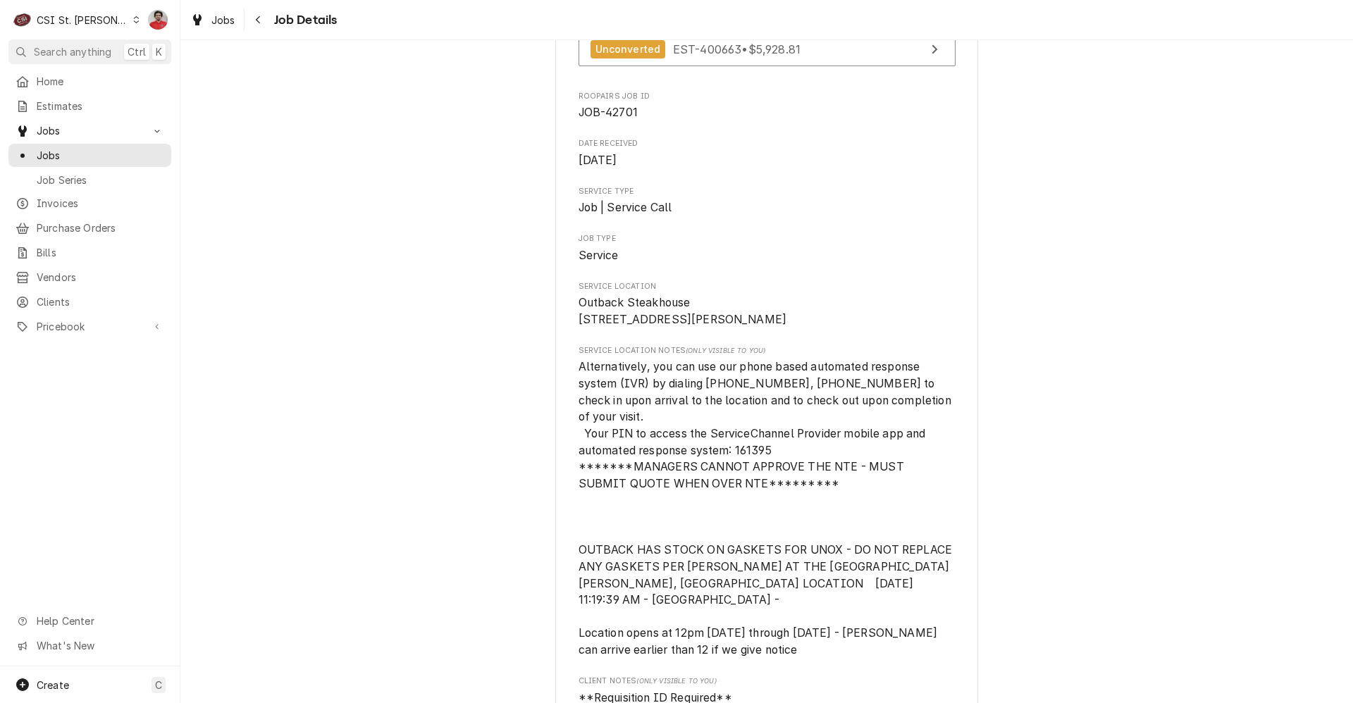
scroll to position [0, 0]
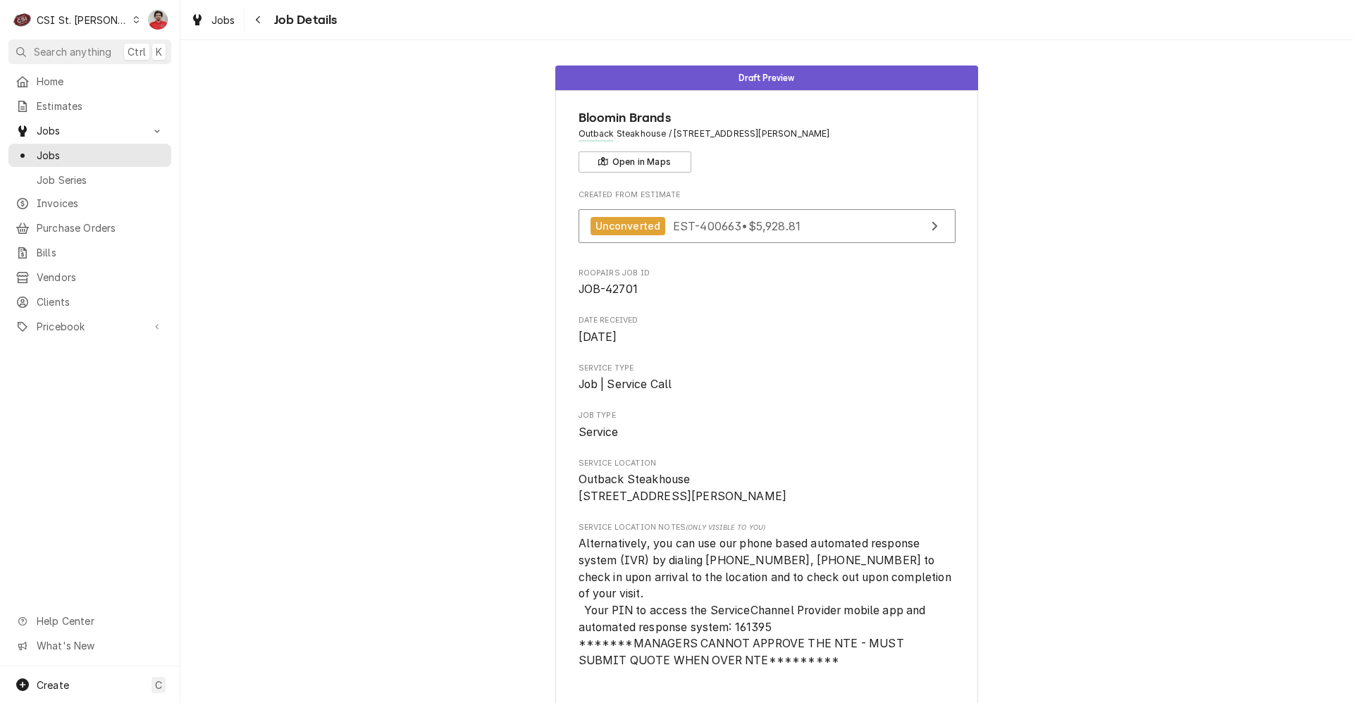
drag, startPoint x: 499, startPoint y: 216, endPoint x: 472, endPoint y: 175, distance: 49.5
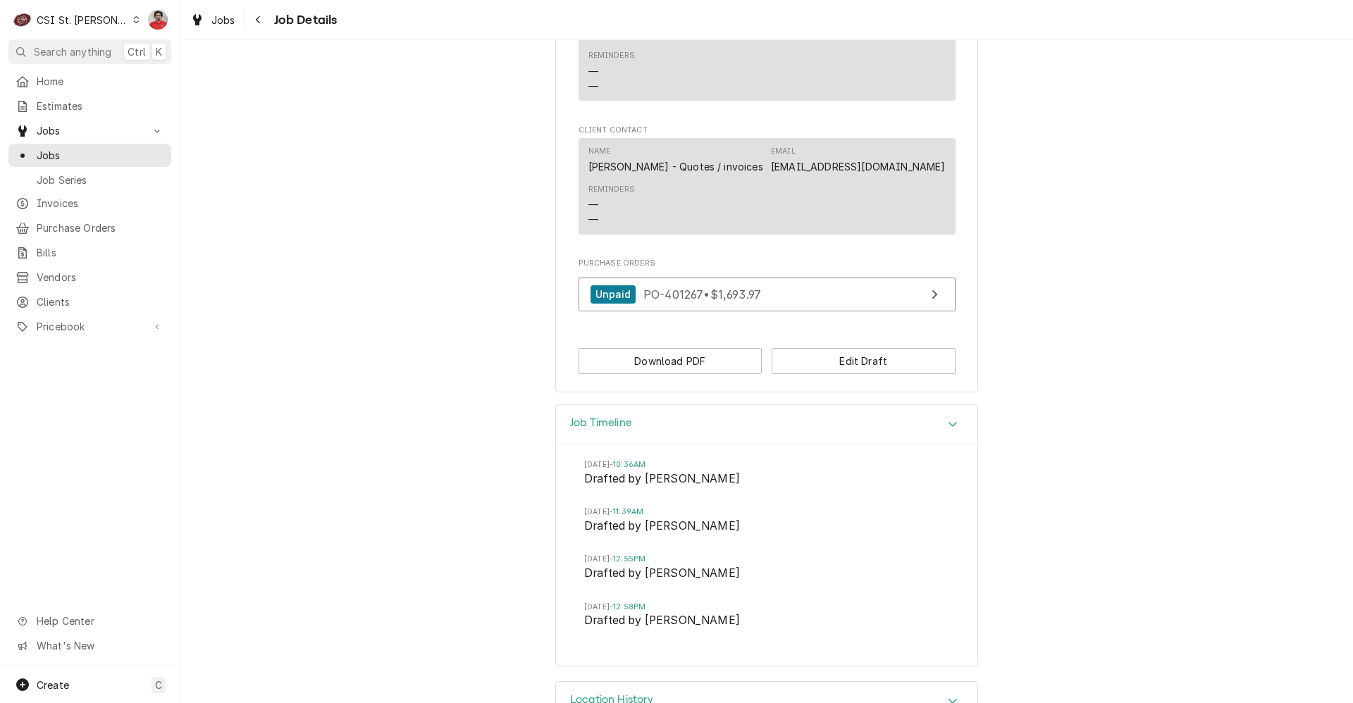
scroll to position [1621, 0]
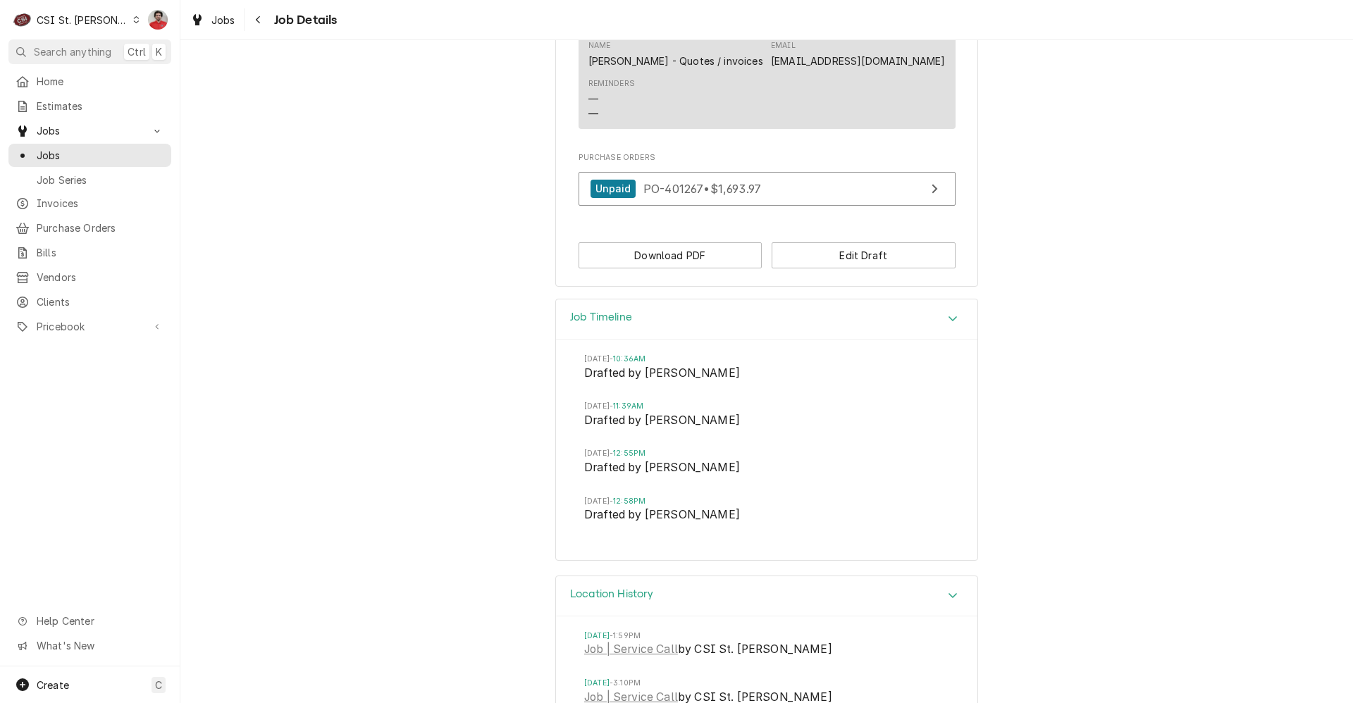
click at [79, 11] on div "C CSI St. Louis" at bounding box center [76, 20] width 136 height 28
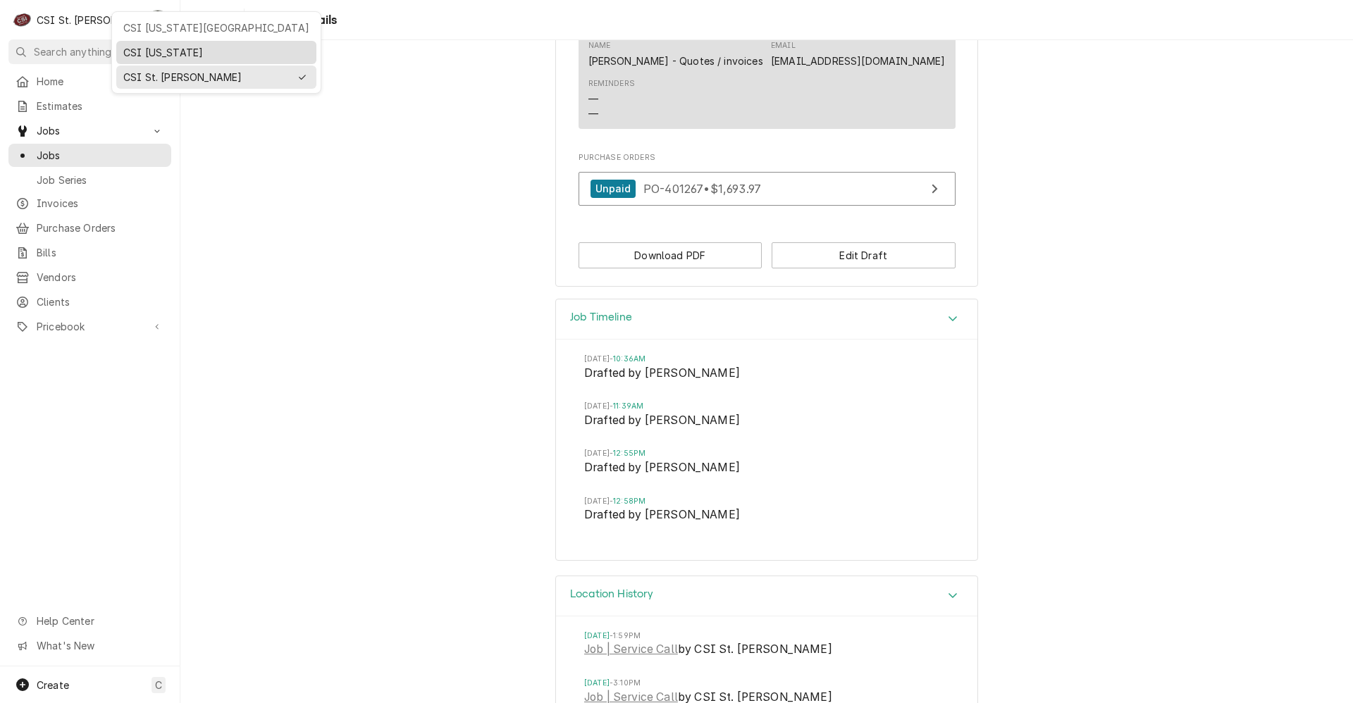
click at [147, 61] on div "CSI Kentucky" at bounding box center [216, 52] width 200 height 23
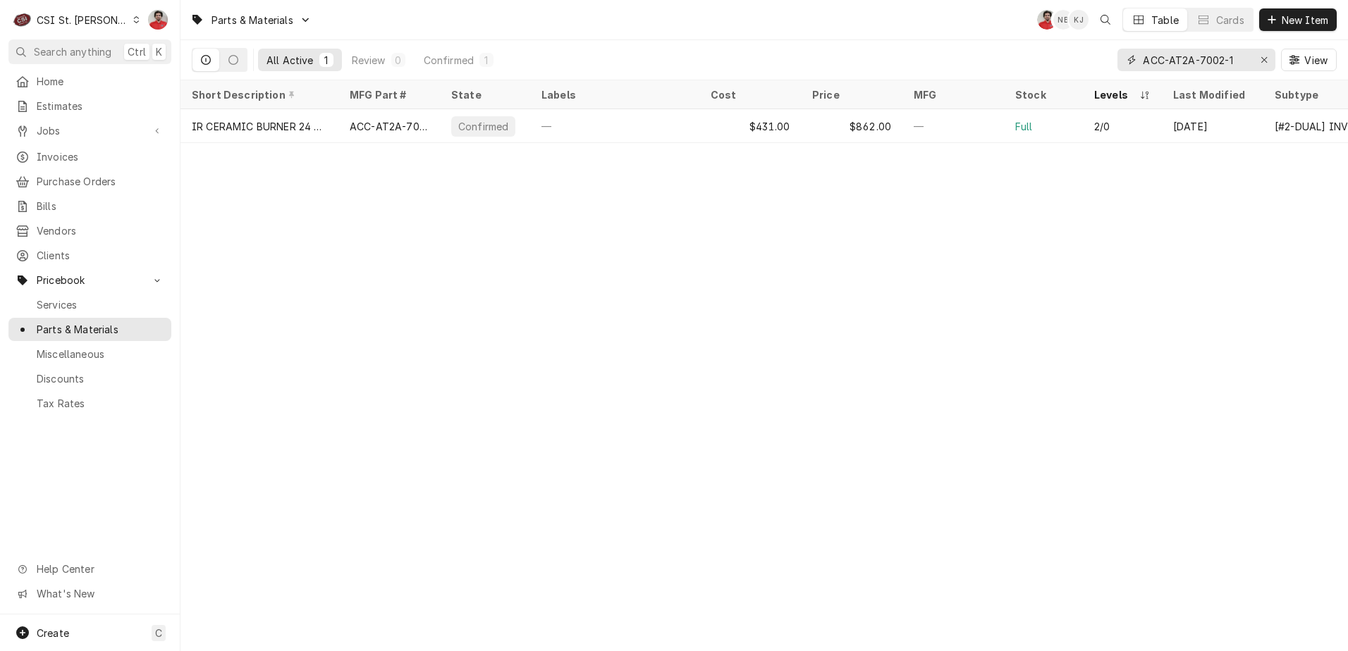
click at [1205, 64] on input "ACC-AT2A-7002-1" at bounding box center [1195, 60] width 106 height 23
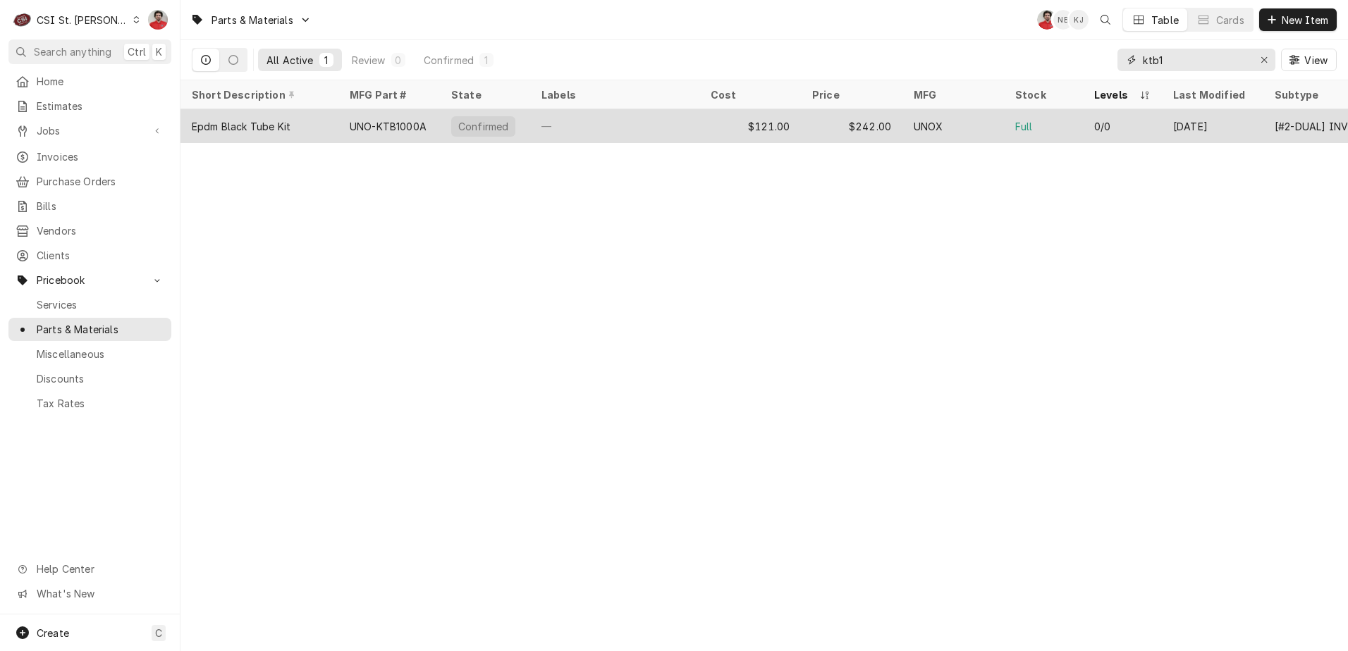
type input "ktb1"
click at [660, 128] on div "—" at bounding box center [614, 126] width 169 height 34
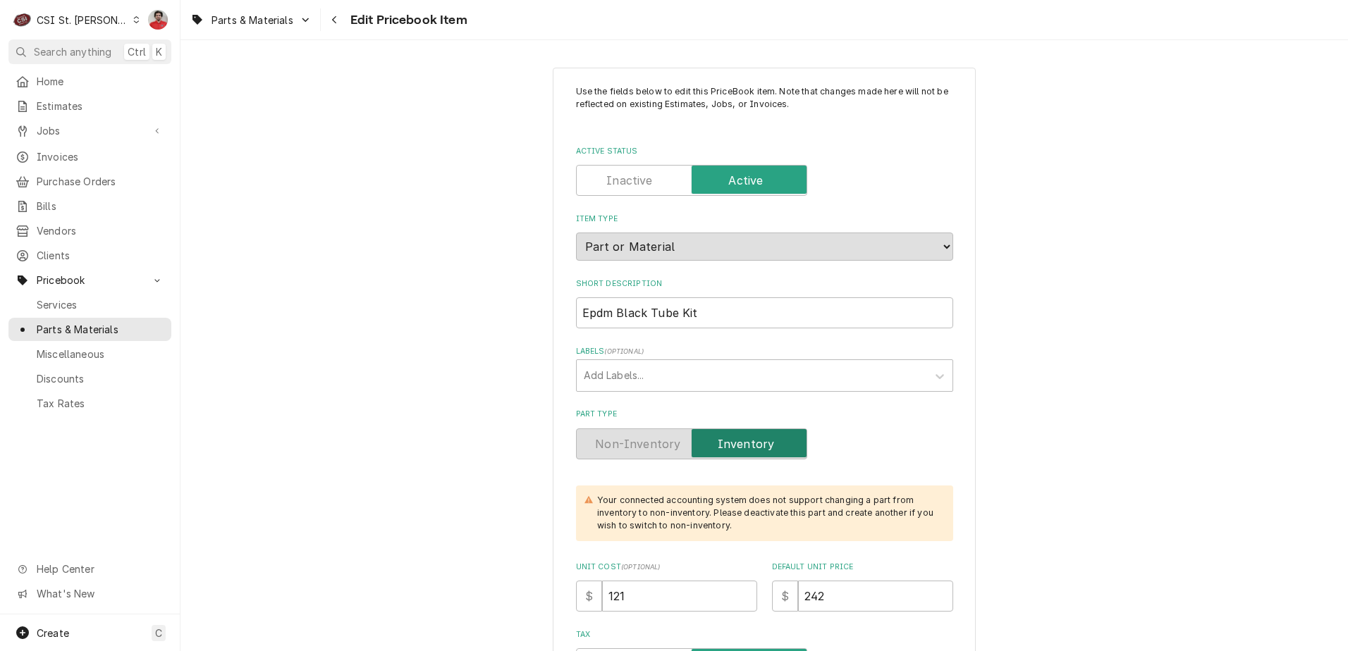
type textarea "x"
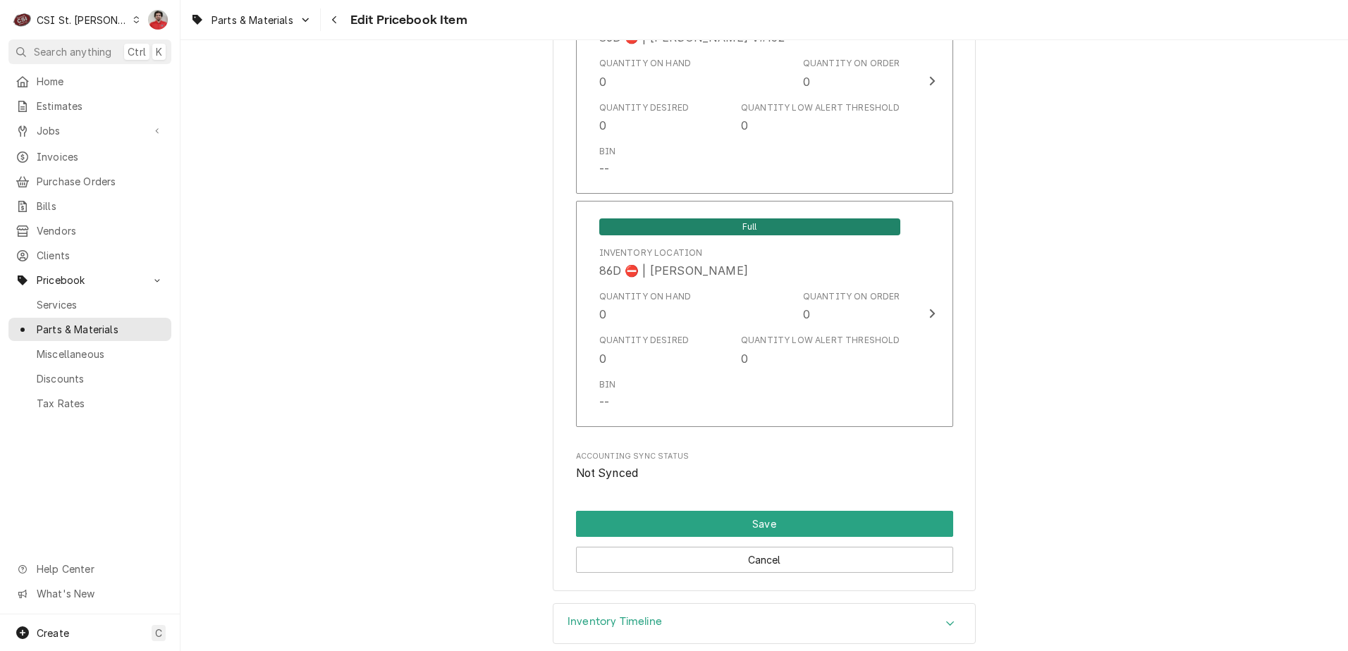
scroll to position [11933, 0]
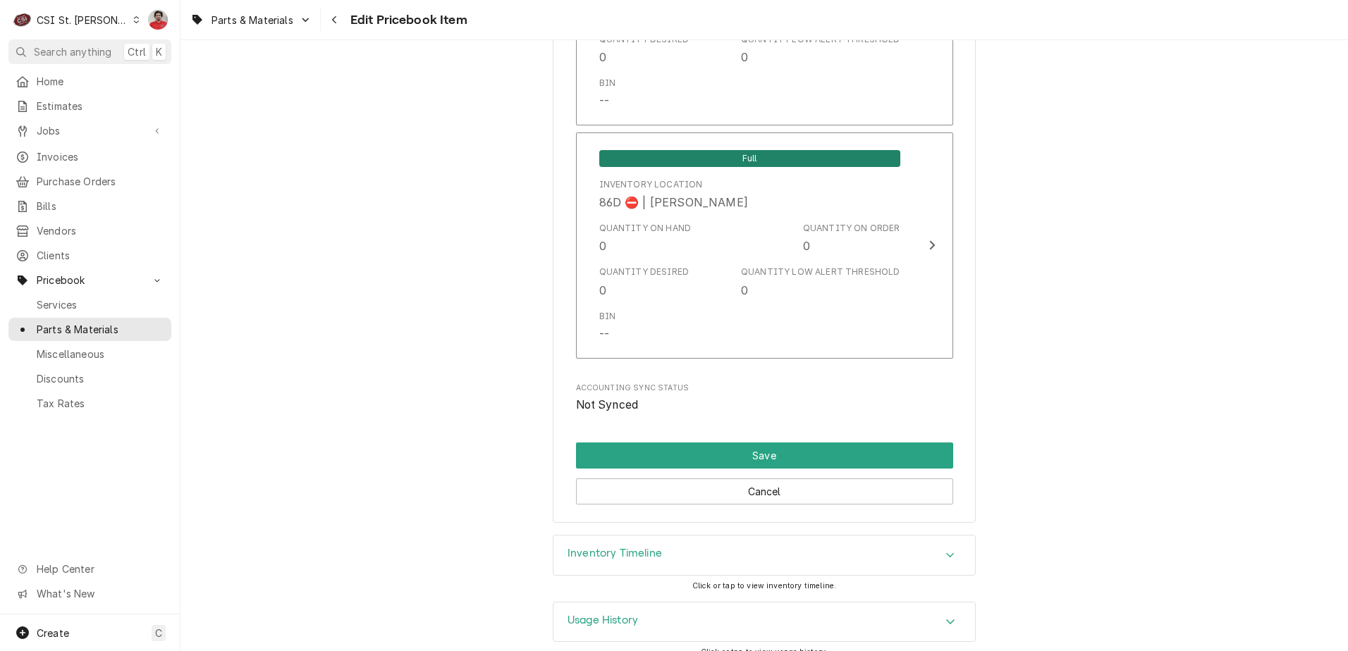
click at [719, 605] on div "Usage History" at bounding box center [763, 622] width 421 height 39
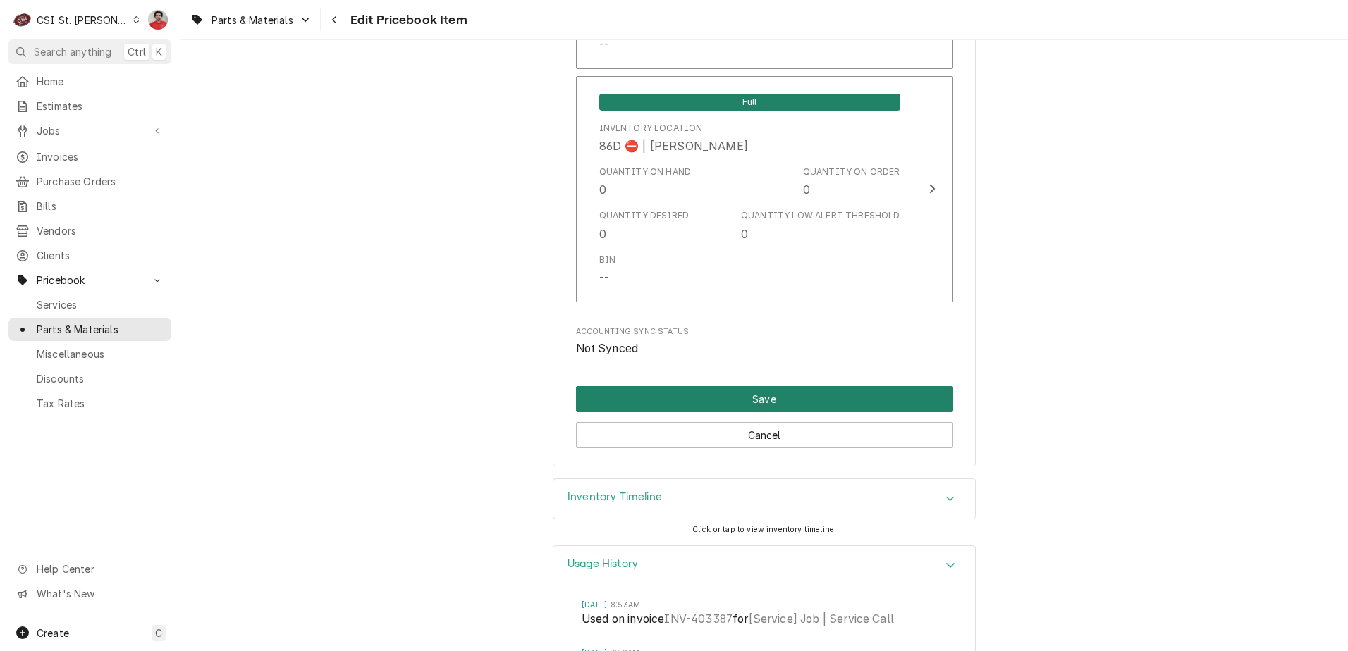
scroll to position [12063, 0]
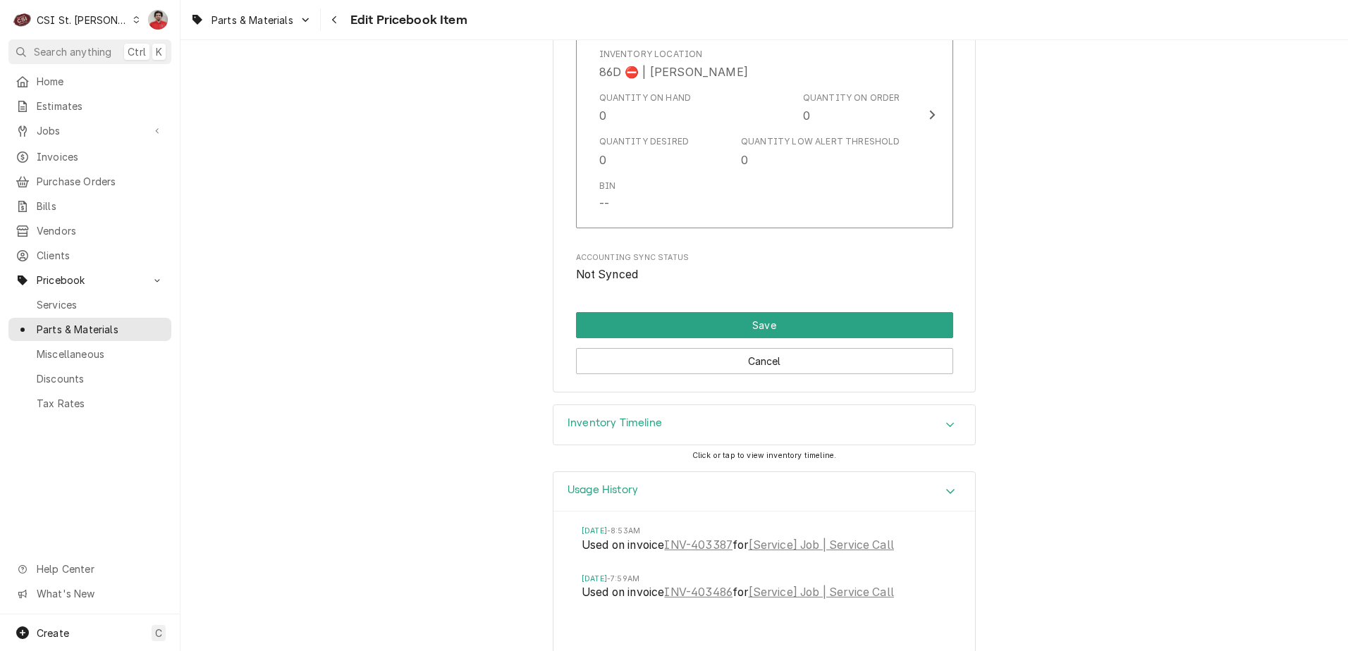
click at [789, 406] on div "Inventory Timeline" at bounding box center [763, 424] width 421 height 39
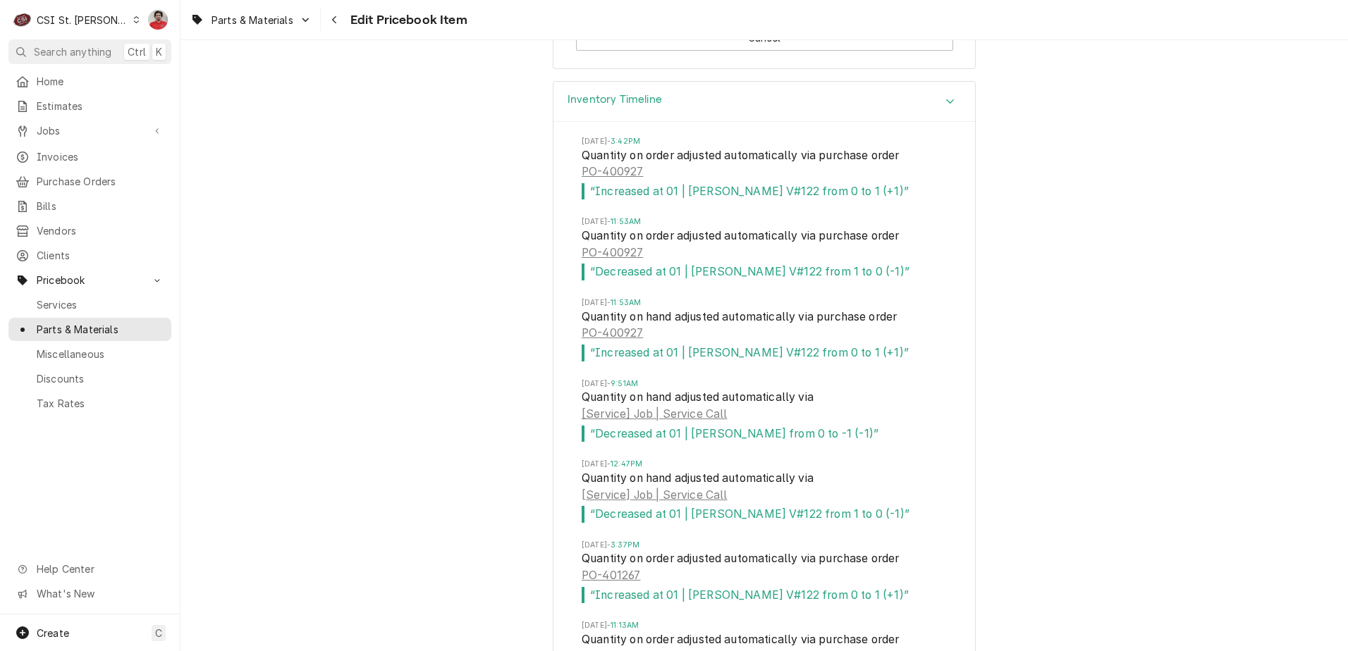
scroll to position [12361, 0]
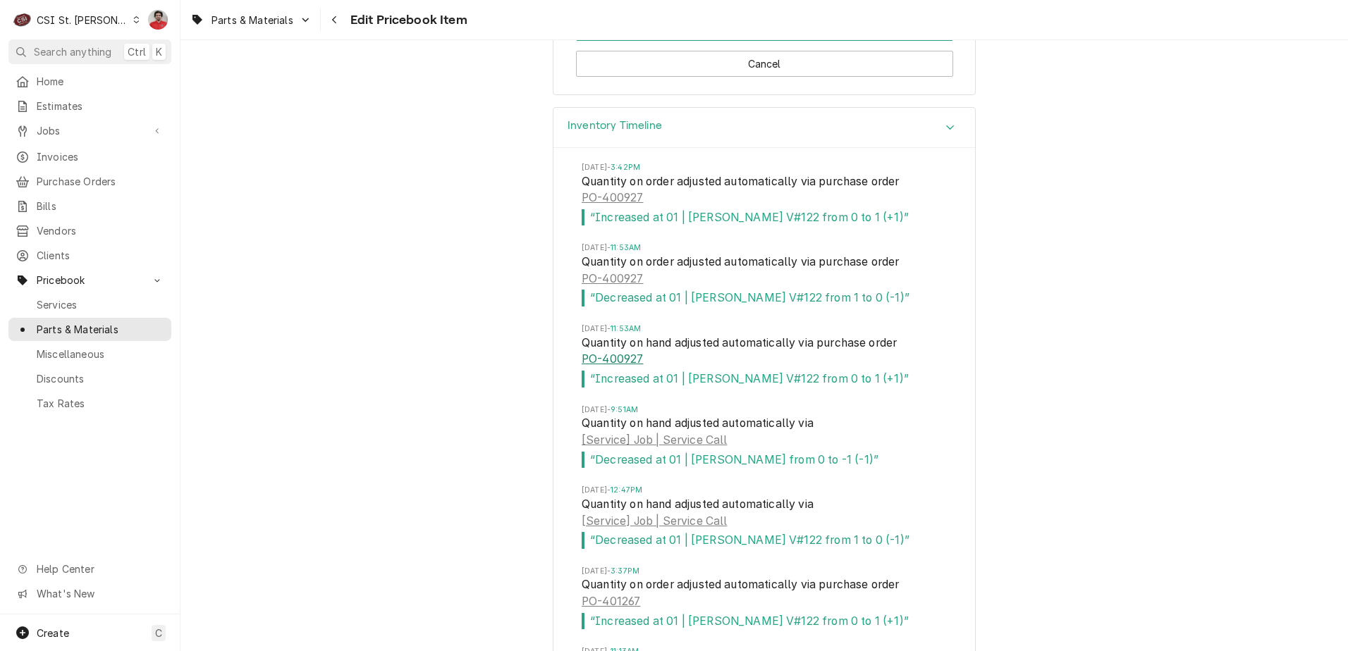
click at [601, 351] on link "PO-400927" at bounding box center [611, 359] width 61 height 17
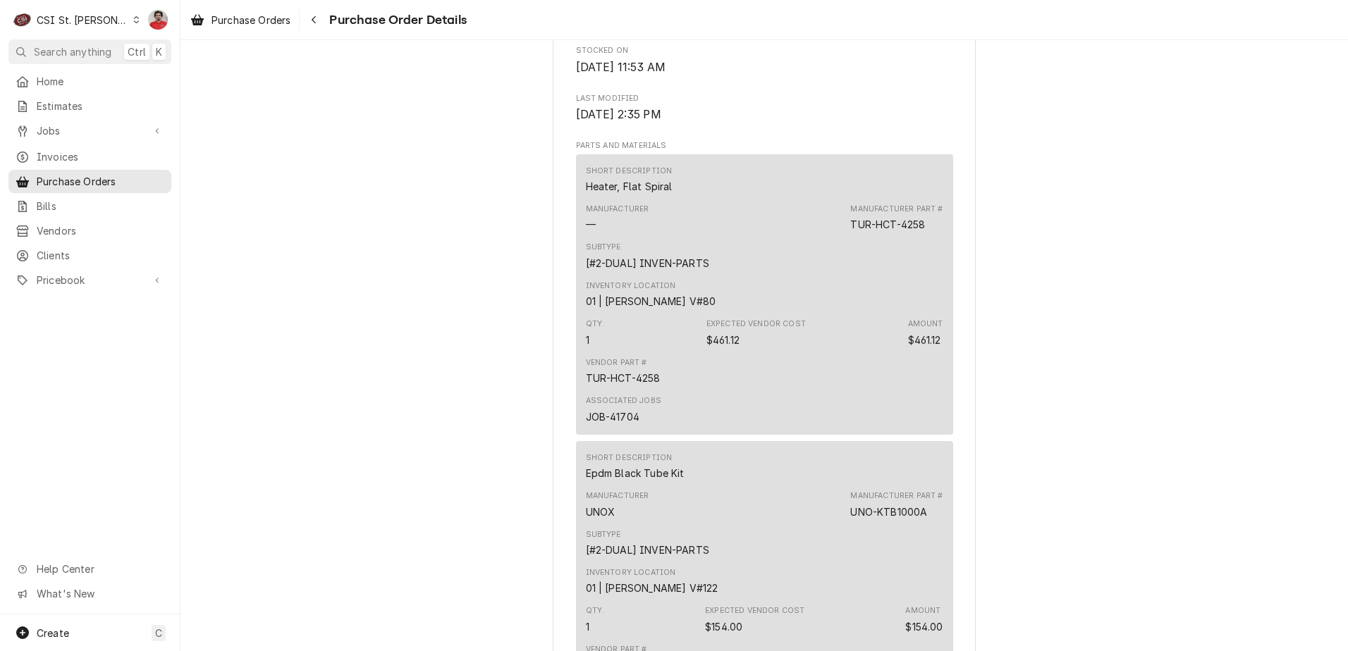
scroll to position [987, 0]
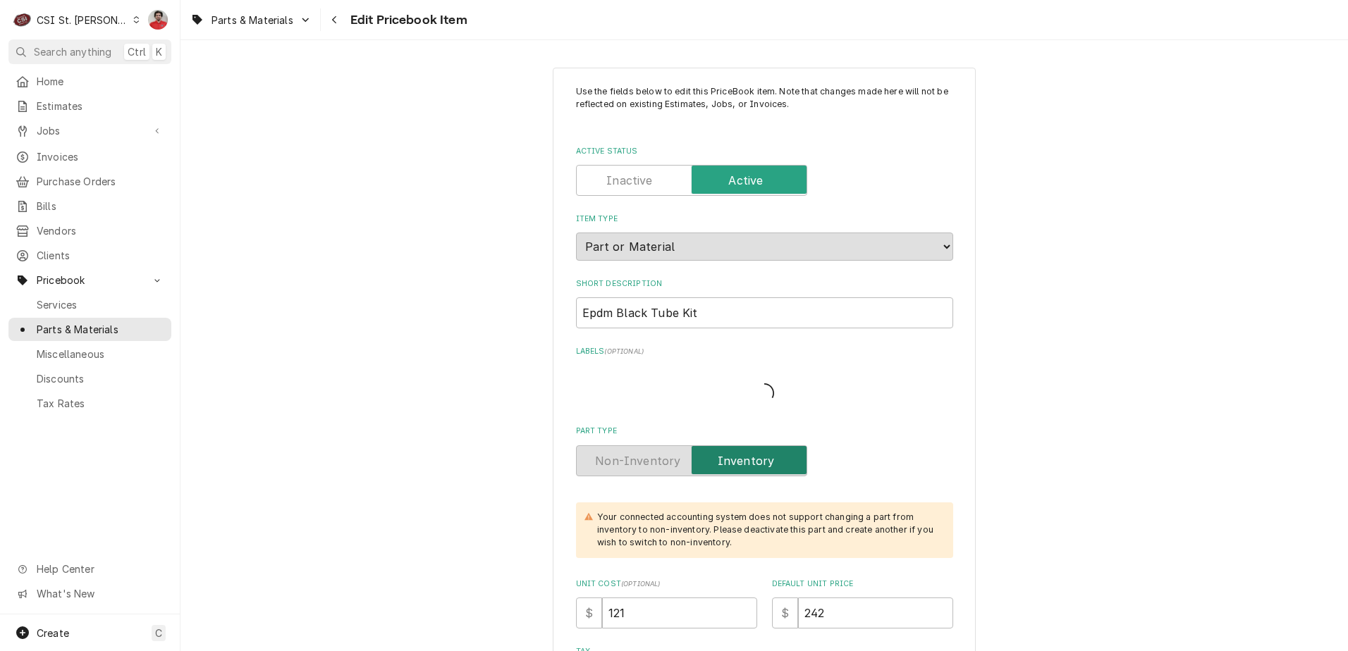
type textarea "x"
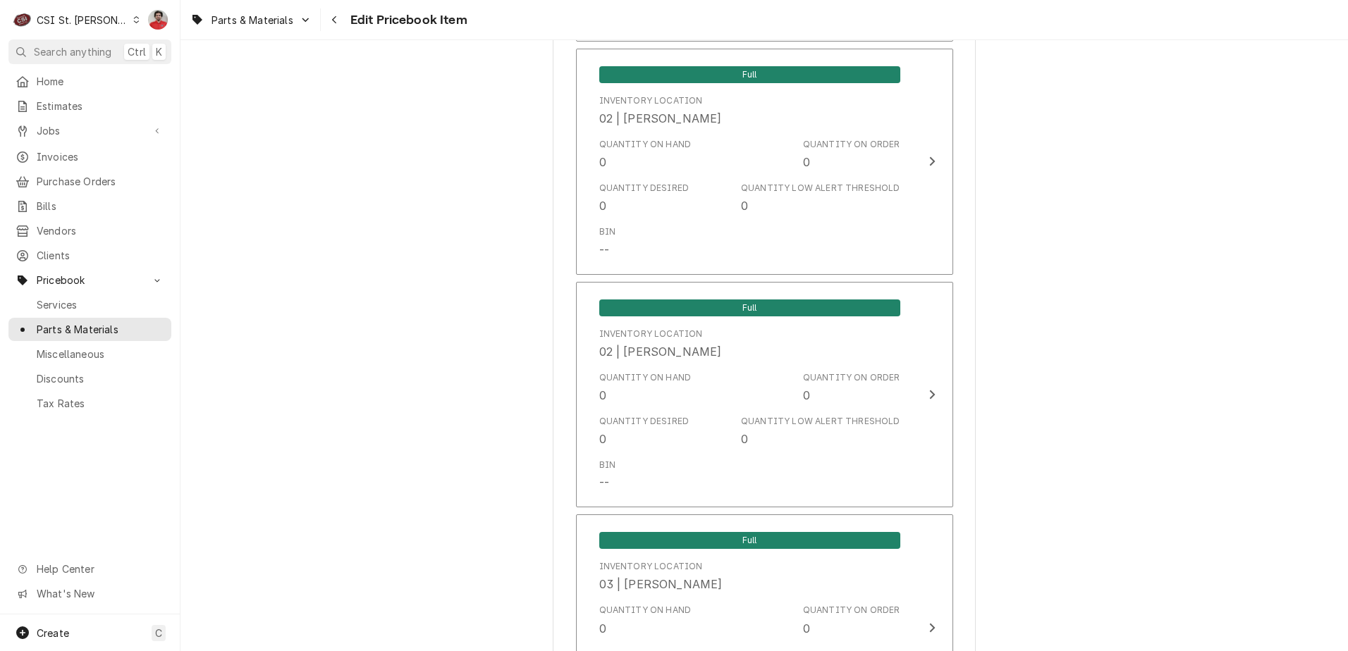
scroll to position [11933, 0]
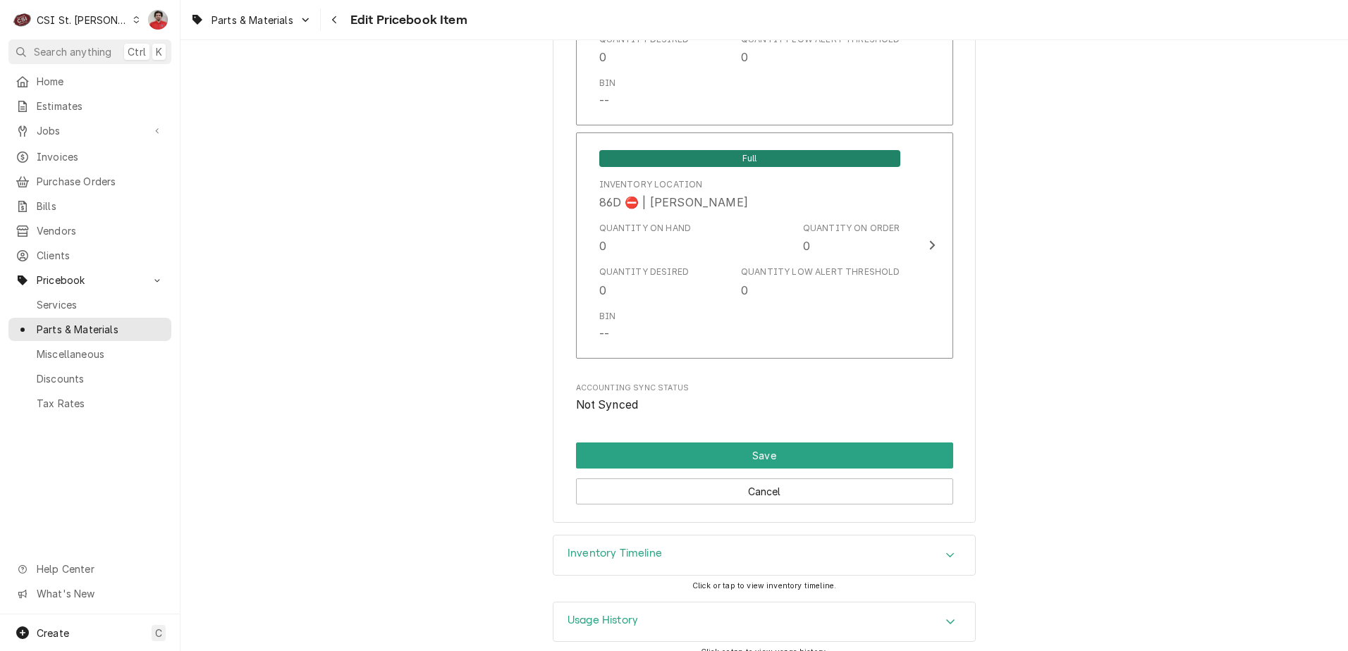
click at [681, 539] on div "Inventory Timeline" at bounding box center [763, 555] width 421 height 39
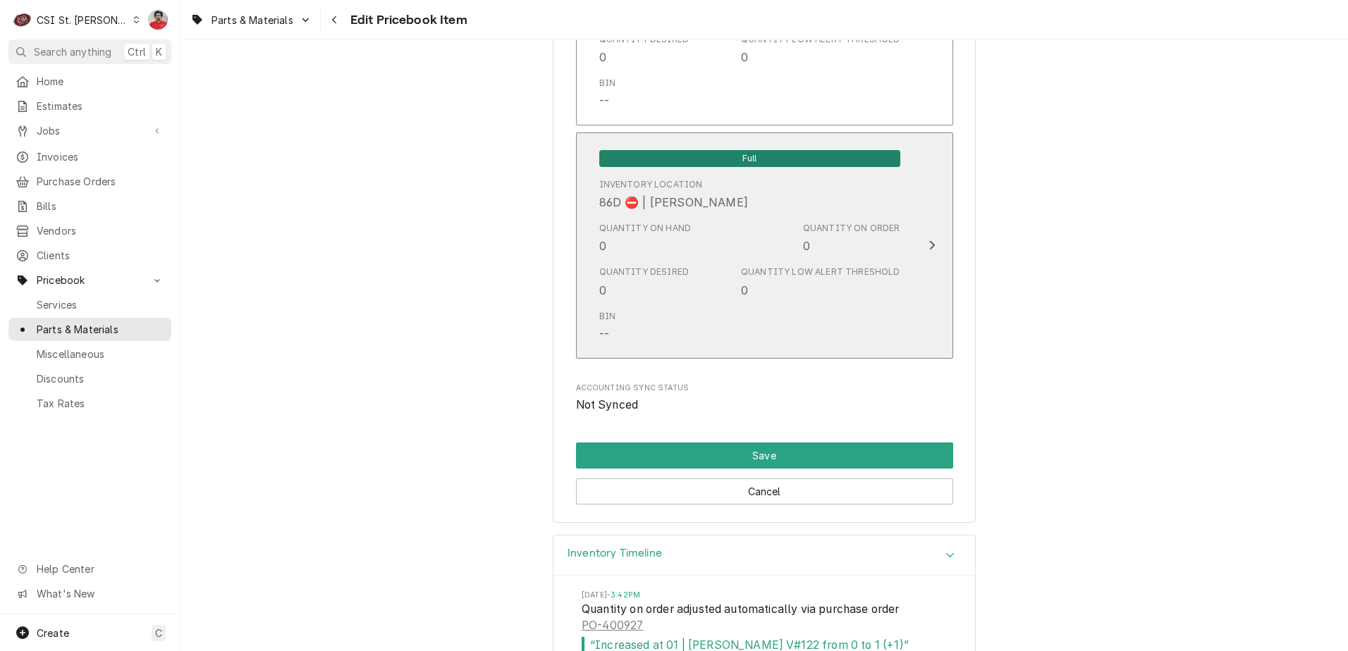
scroll to position [12497, 0]
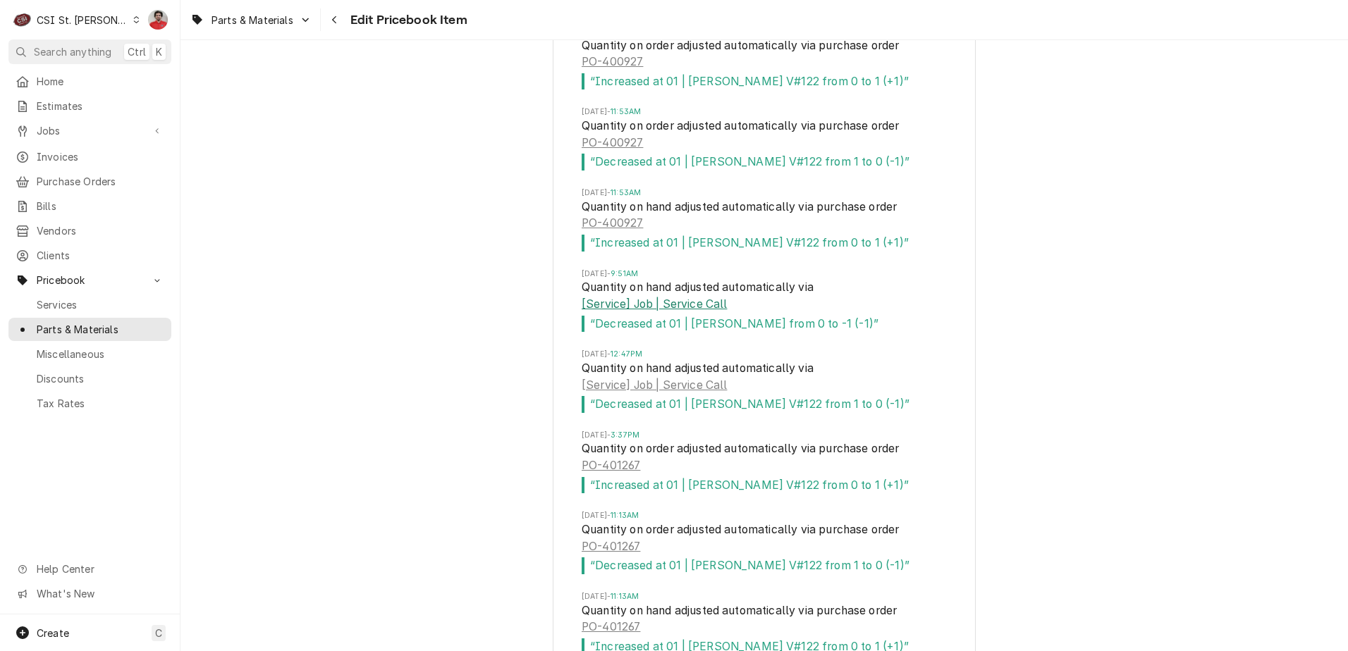
click at [682, 296] on link "[Service] Job | Service Call" at bounding box center [653, 304] width 145 height 17
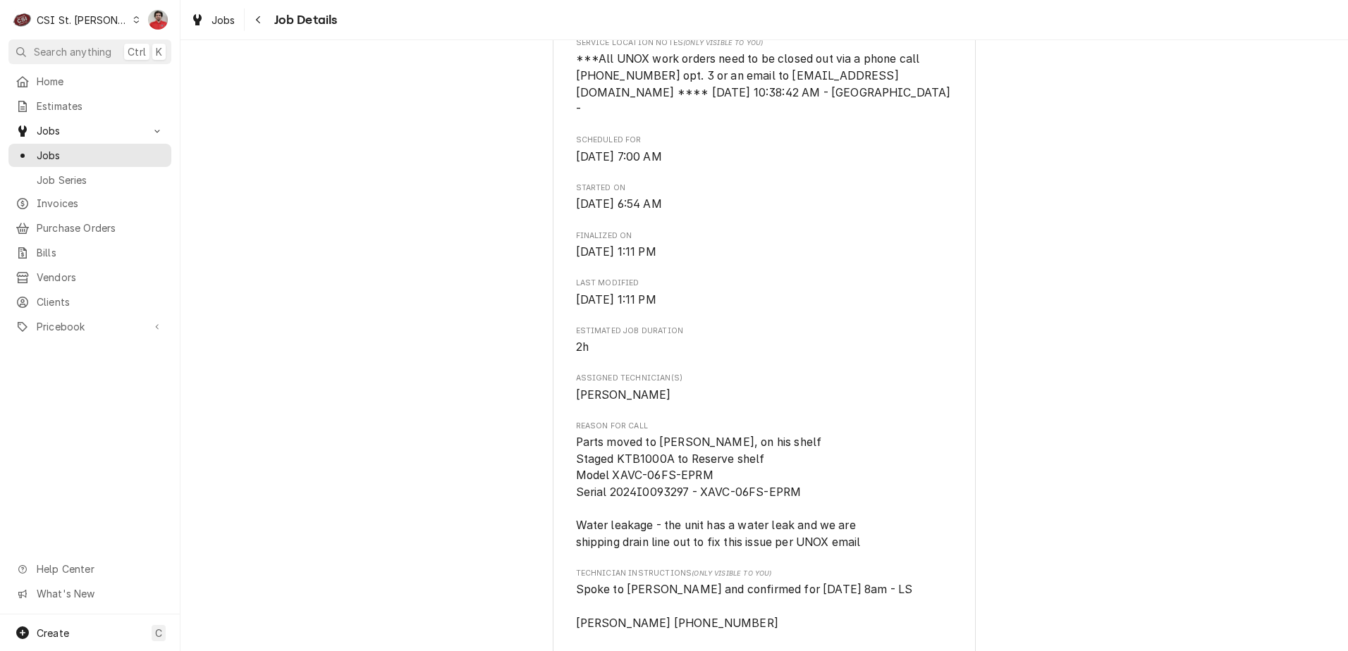
scroll to position [493, 0]
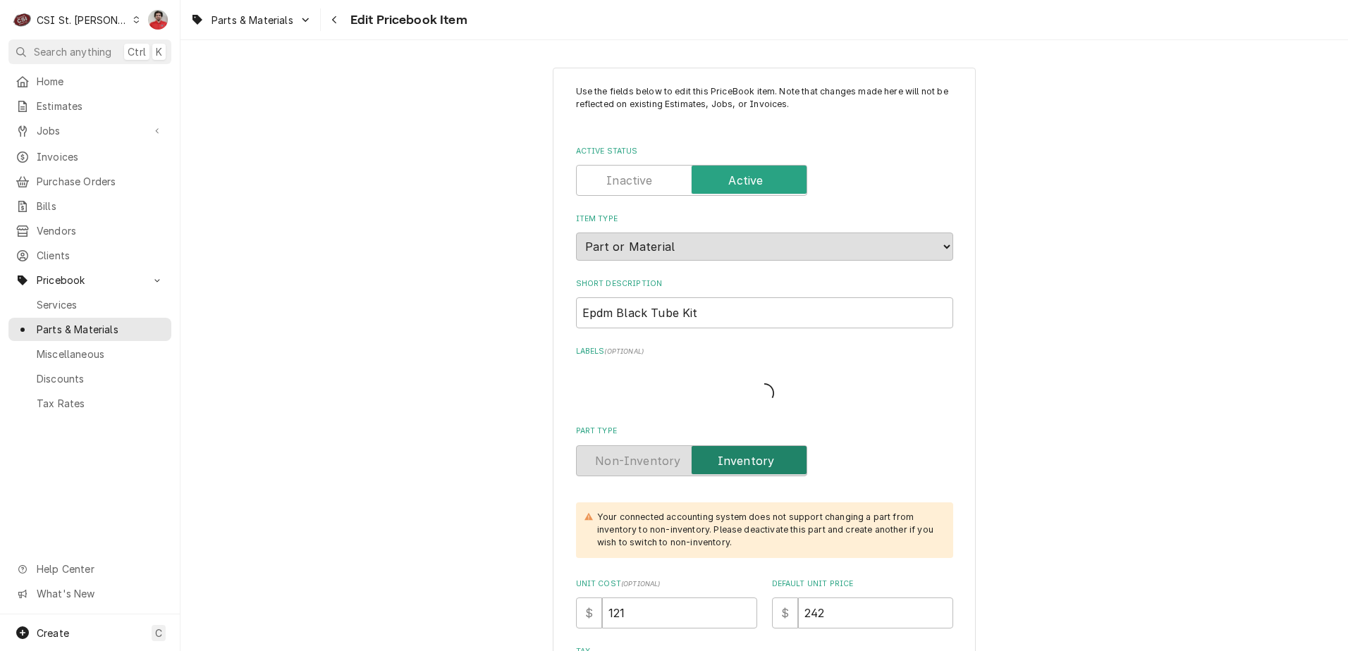
type textarea "x"
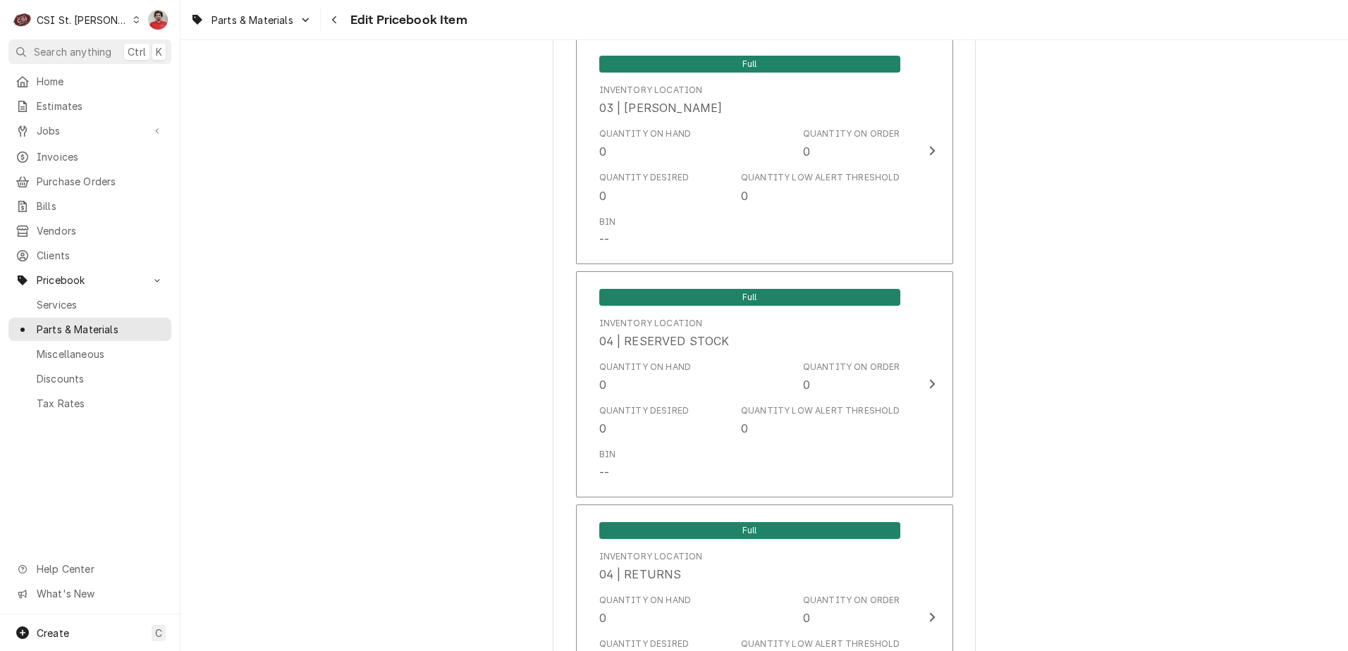
scroll to position [11933, 0]
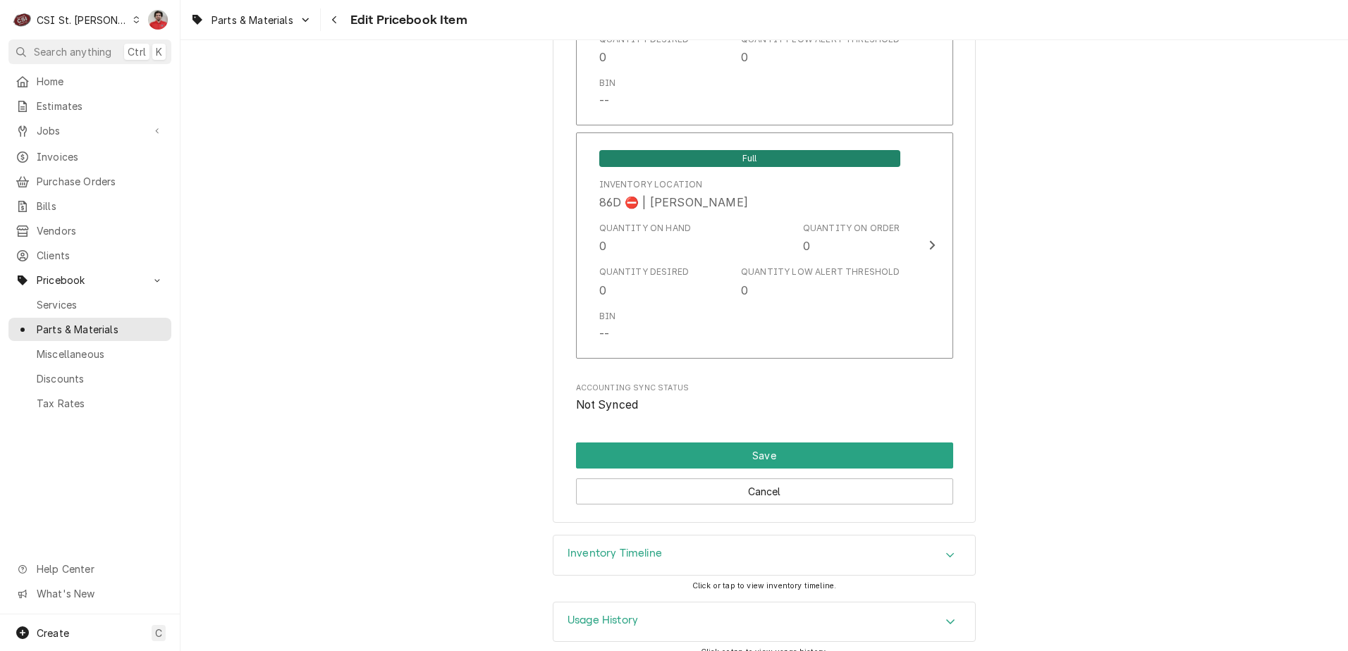
click at [835, 603] on div "Usage History" at bounding box center [763, 622] width 421 height 39
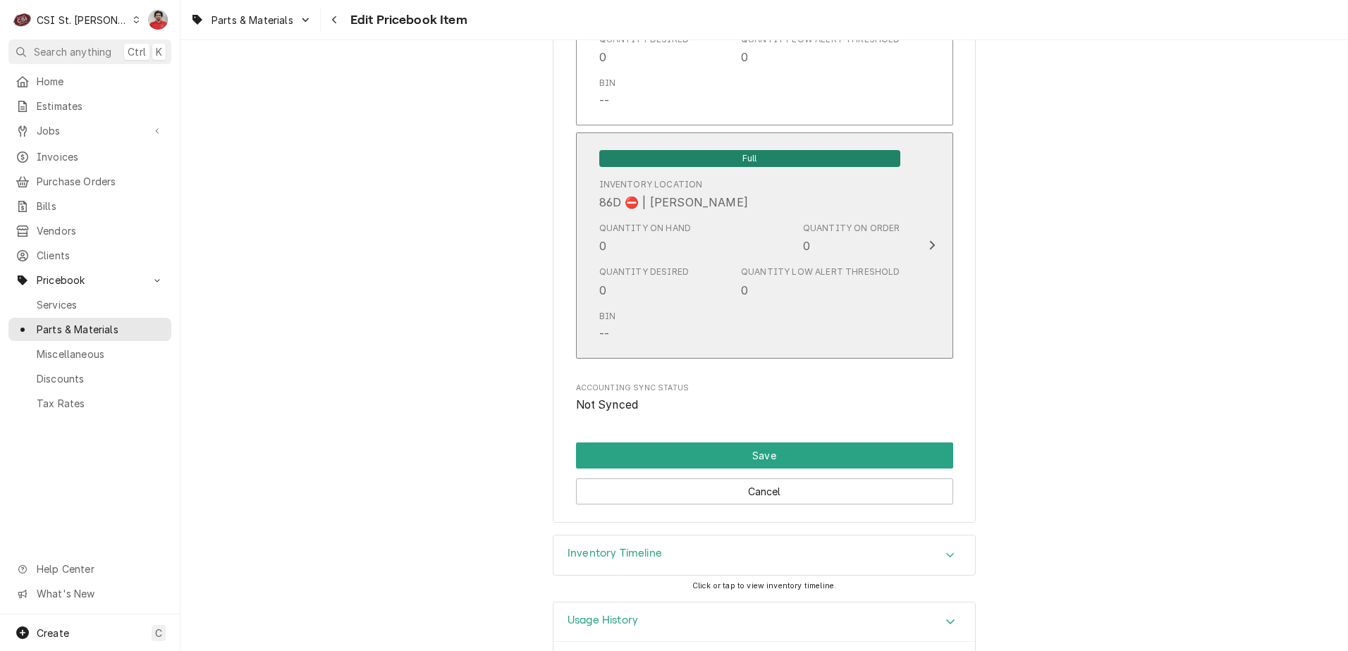
scroll to position [12063, 0]
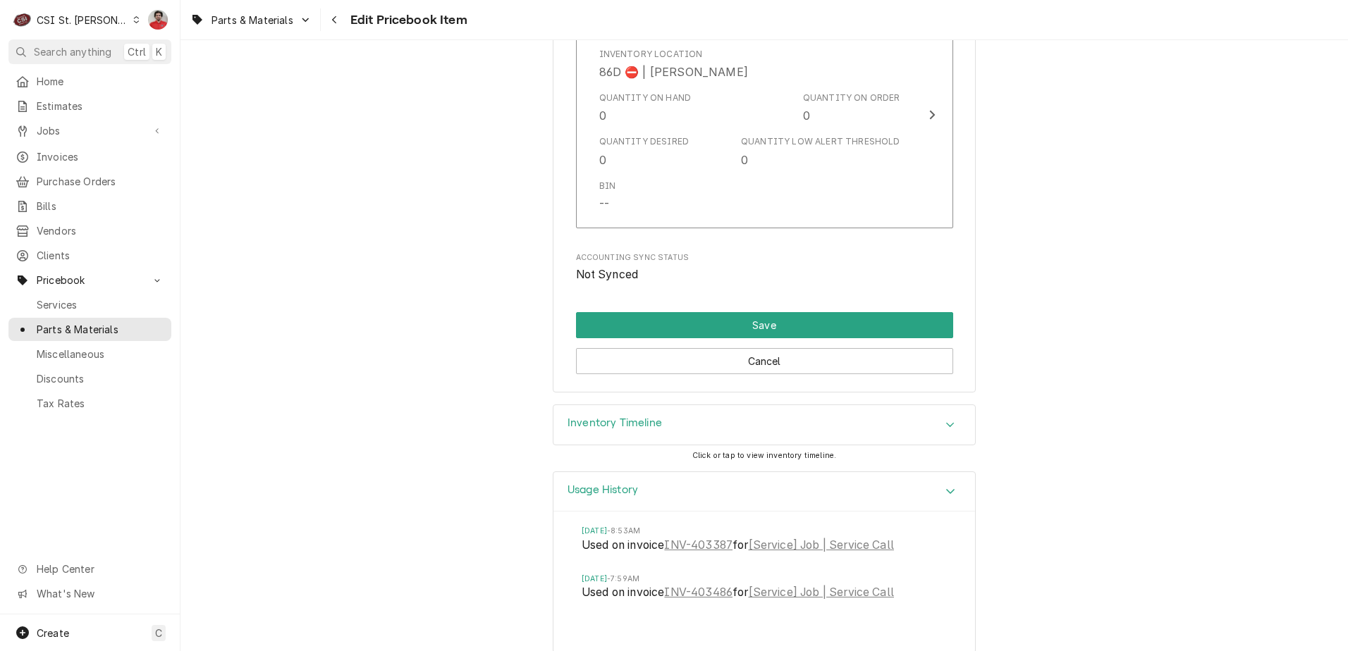
click at [803, 407] on div "Inventory Timeline" at bounding box center [763, 424] width 421 height 39
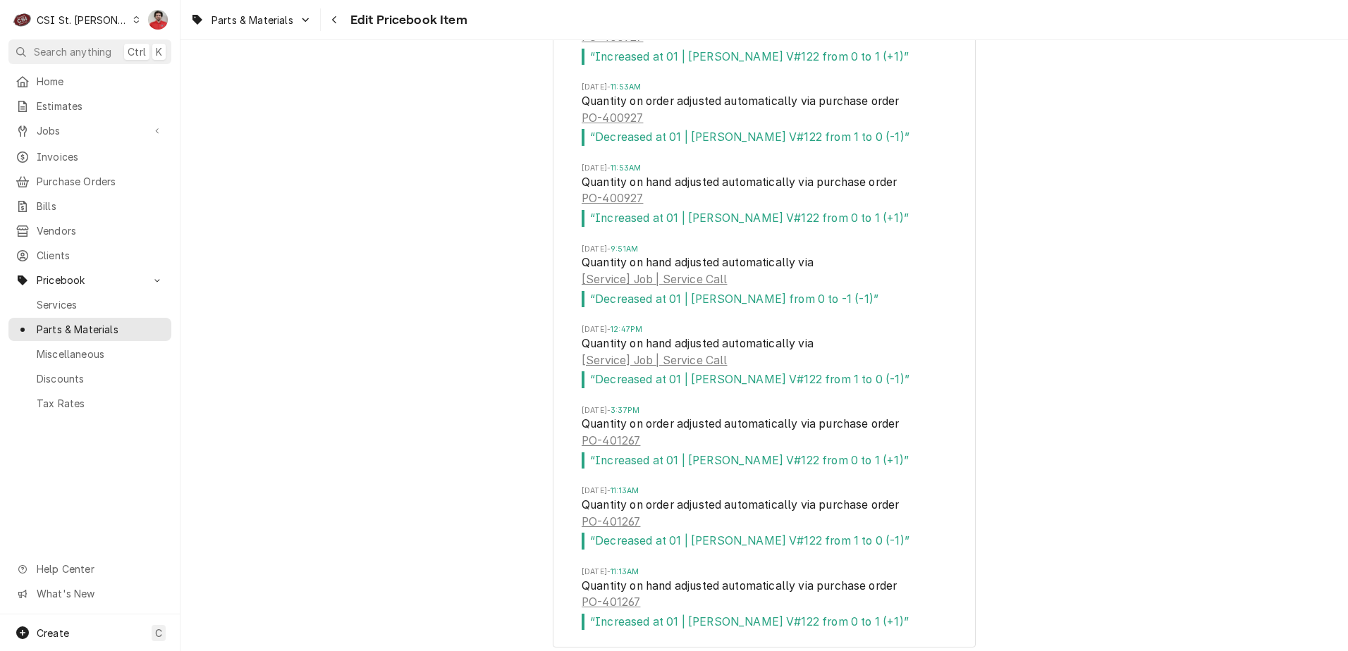
scroll to position [12698, 0]
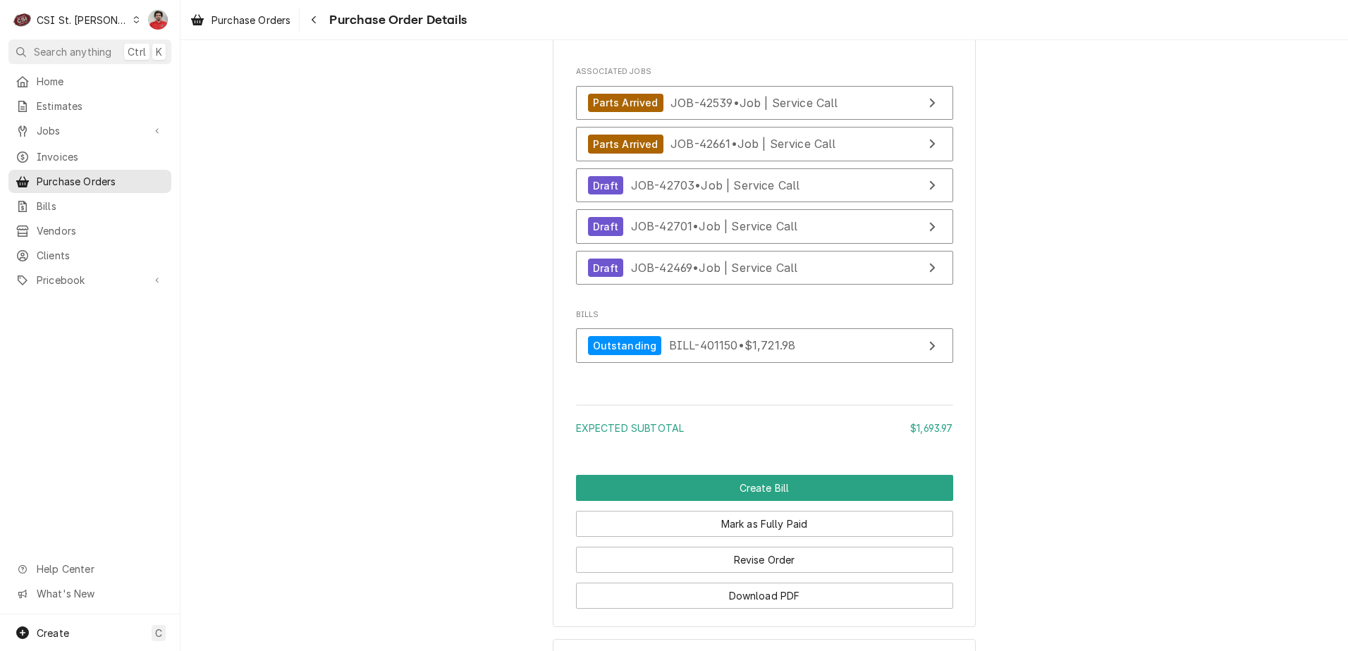
scroll to position [3762, 0]
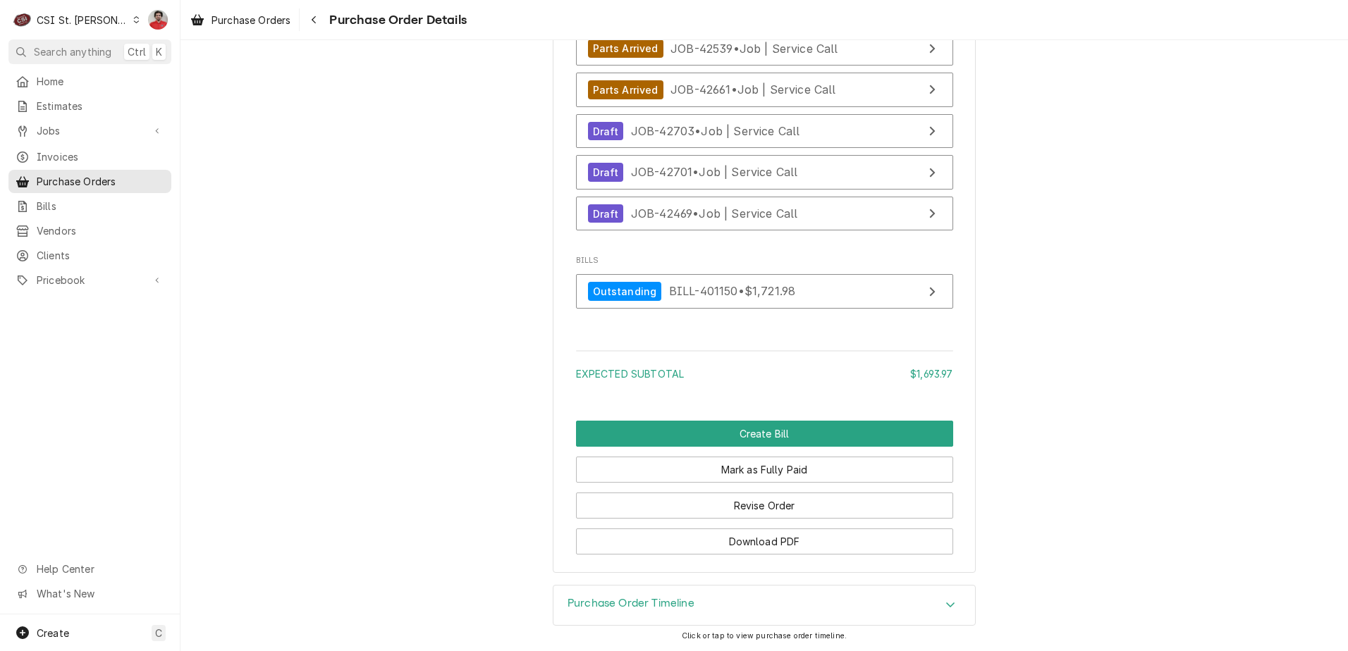
click at [719, 607] on div "Purchase Order Timeline" at bounding box center [763, 605] width 421 height 39
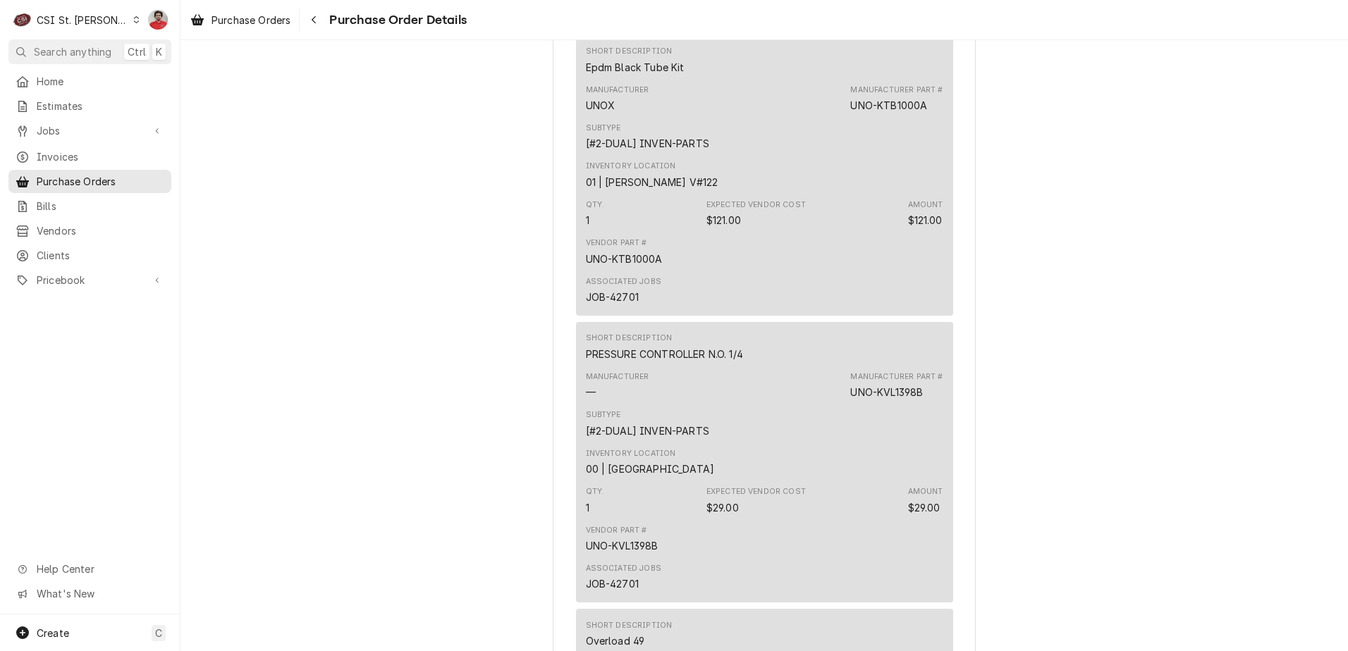
scroll to position [1836, 0]
drag, startPoint x: 634, startPoint y: 344, endPoint x: 607, endPoint y: 343, distance: 27.5
click at [607, 304] on div "Associated Jobs JOB-42701" at bounding box center [623, 290] width 75 height 28
drag, startPoint x: 607, startPoint y: 343, endPoint x: 775, endPoint y: 297, distance: 173.9
click at [775, 270] on div "Vendor Part # UNO-KTB1000A" at bounding box center [764, 251] width 357 height 38
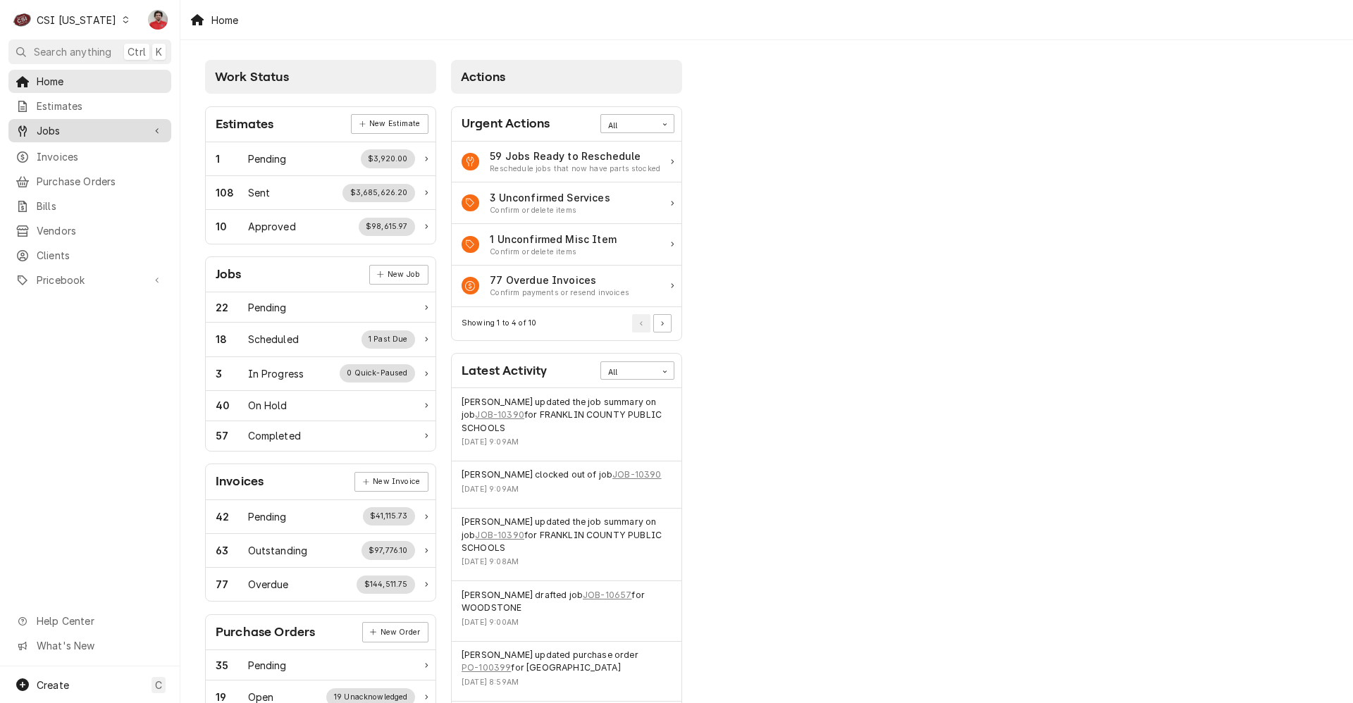
click at [107, 135] on link "Jobs" at bounding box center [89, 130] width 163 height 23
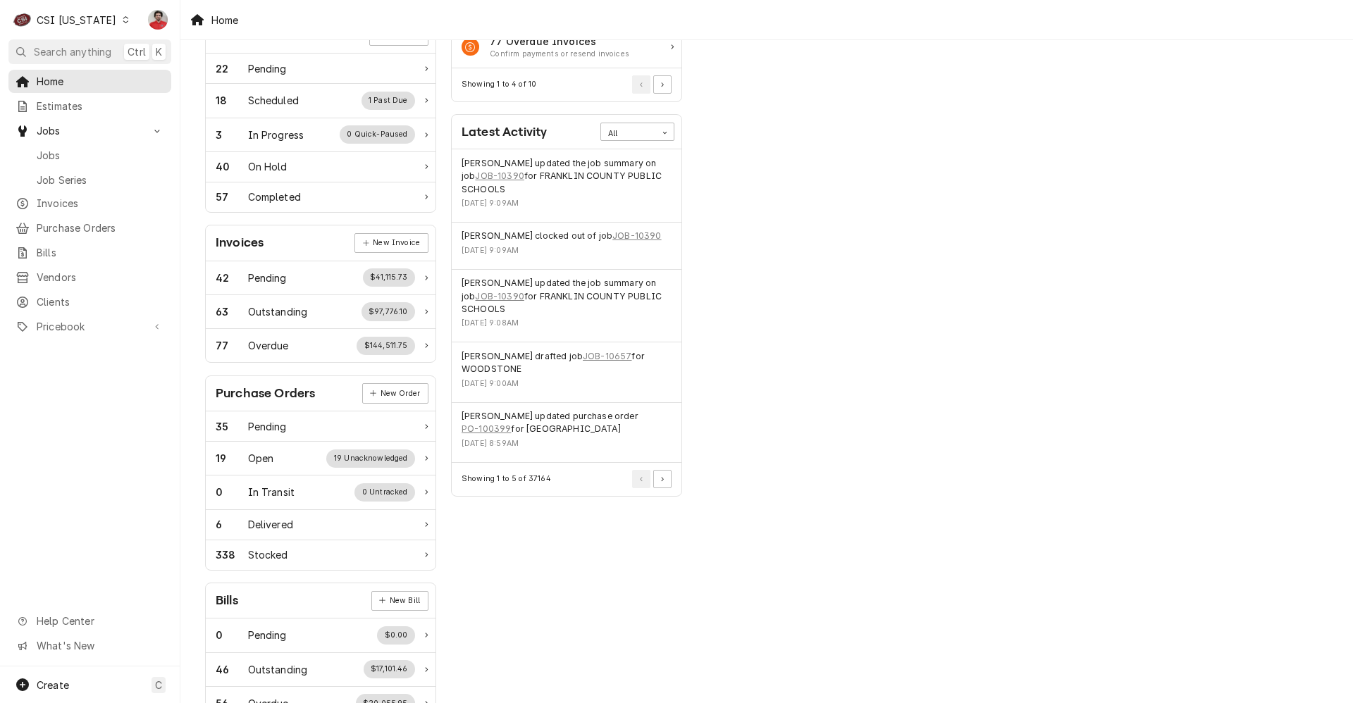
scroll to position [281, 0]
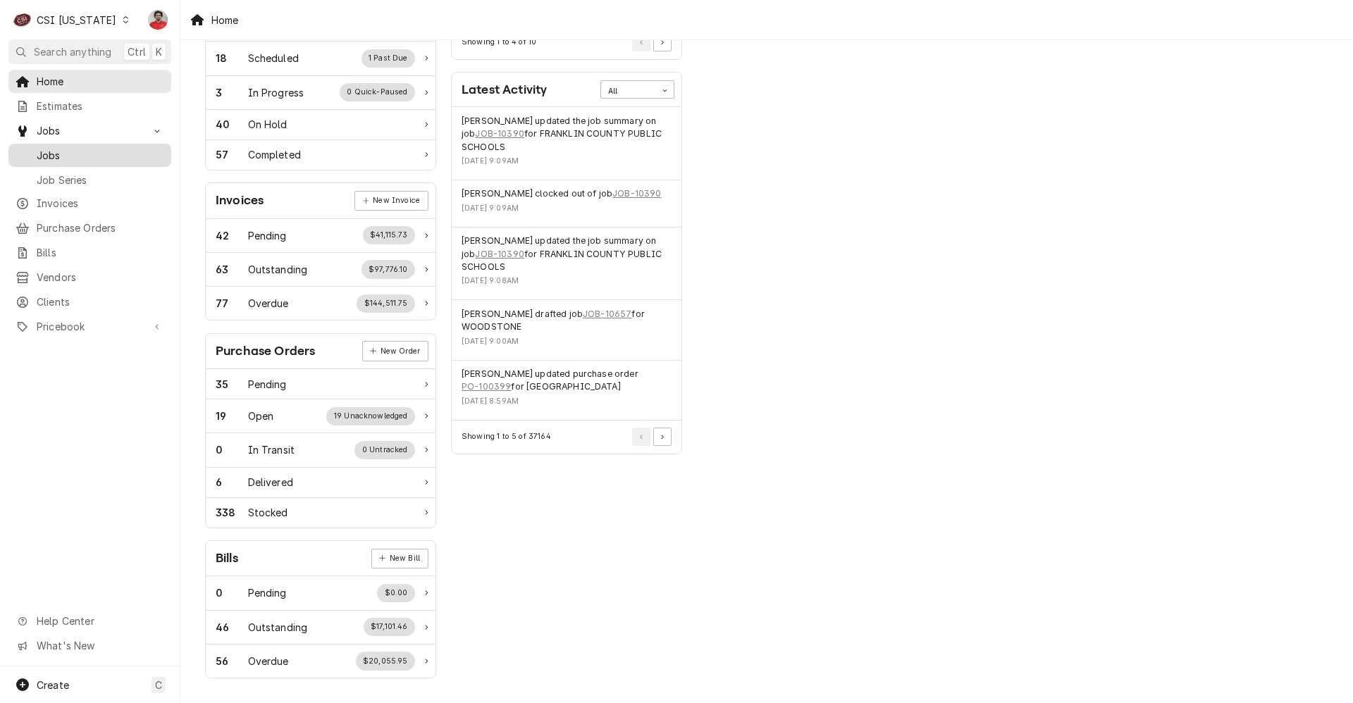
click at [93, 155] on span "Jobs" at bounding box center [101, 155] width 128 height 15
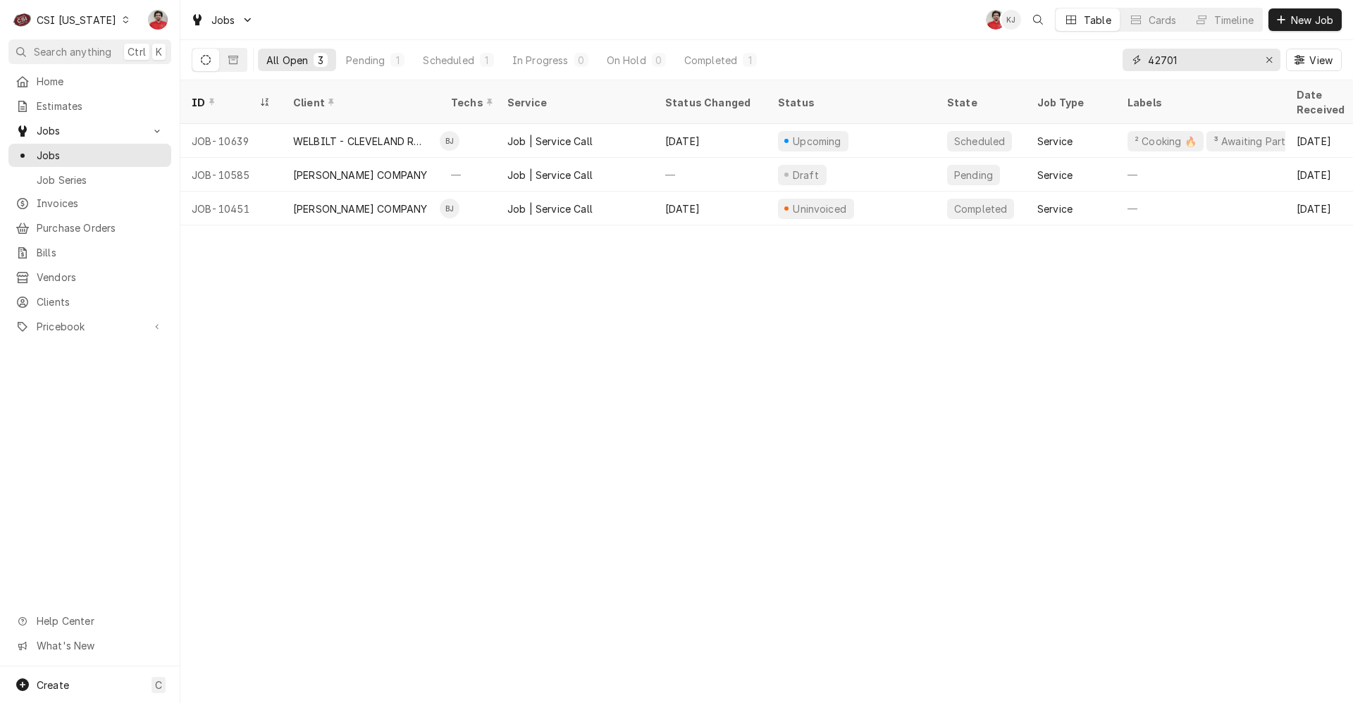
click at [1195, 54] on input "42701" at bounding box center [1201, 60] width 106 height 23
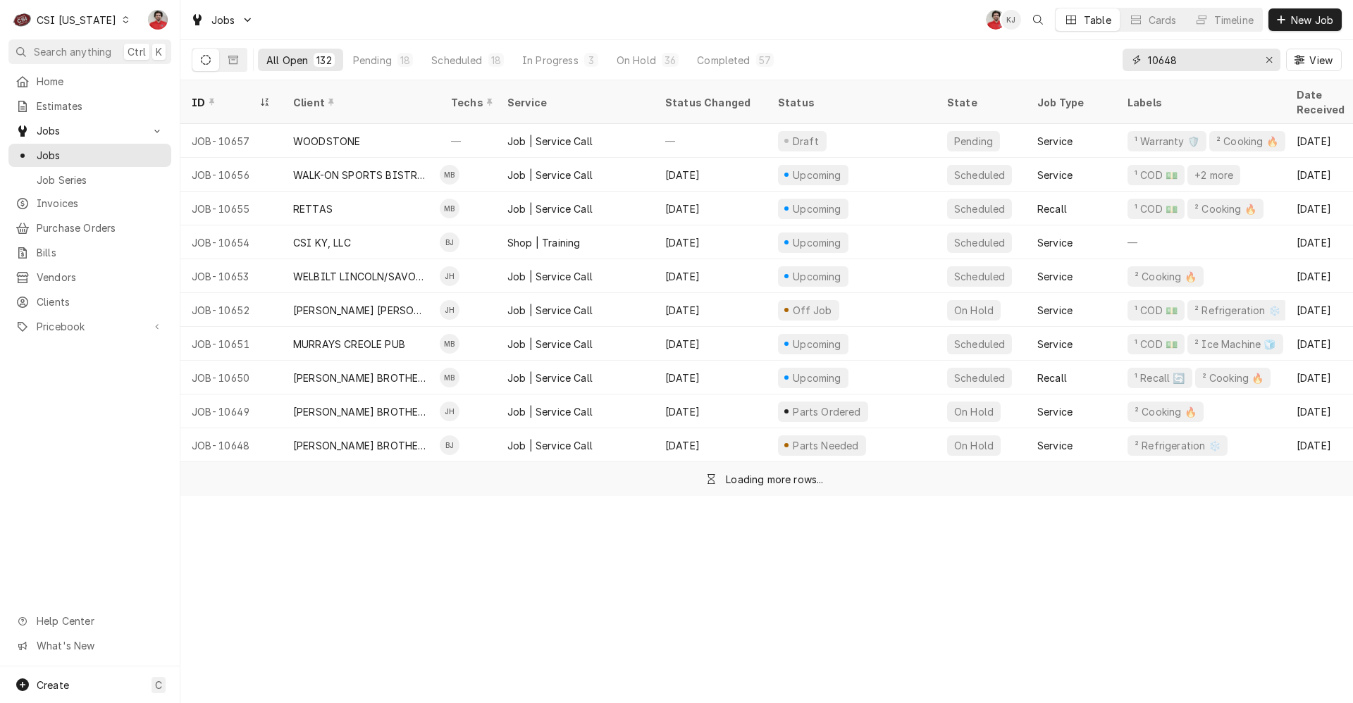
type input "10648"
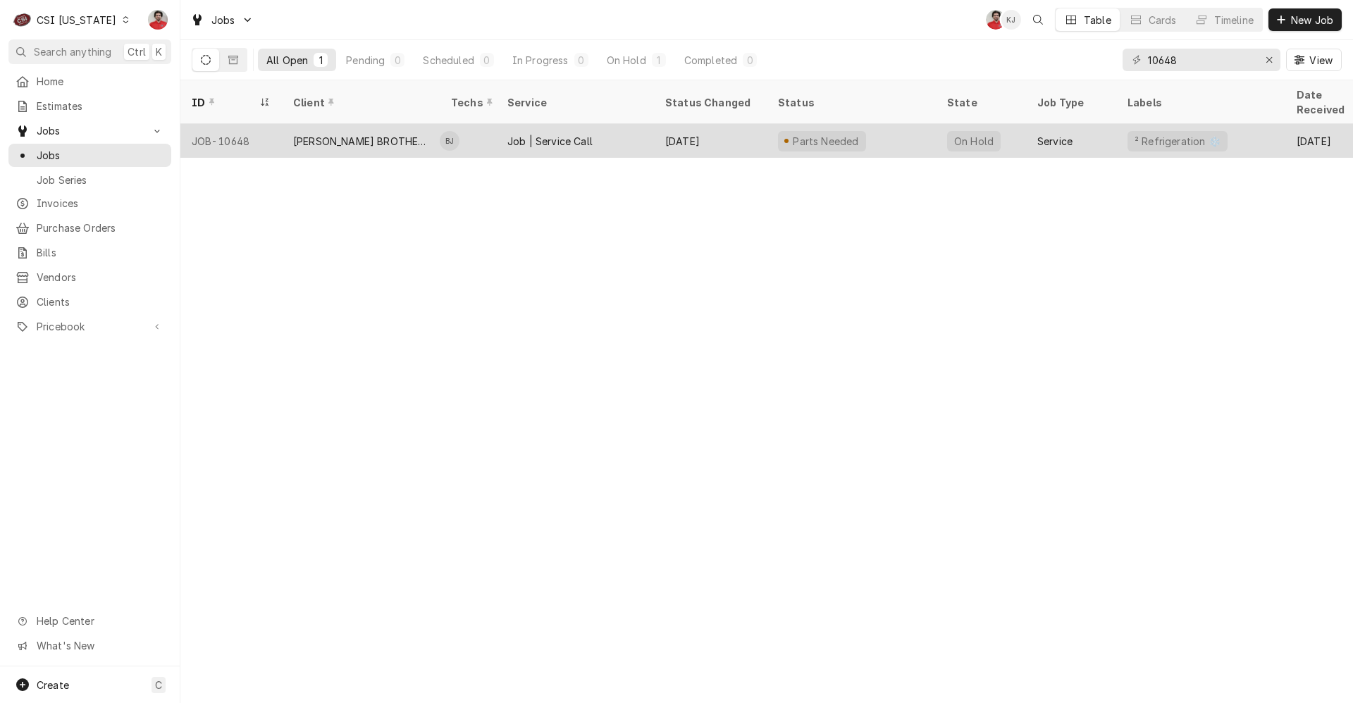
click at [901, 124] on div "Parts Needed" at bounding box center [851, 141] width 169 height 34
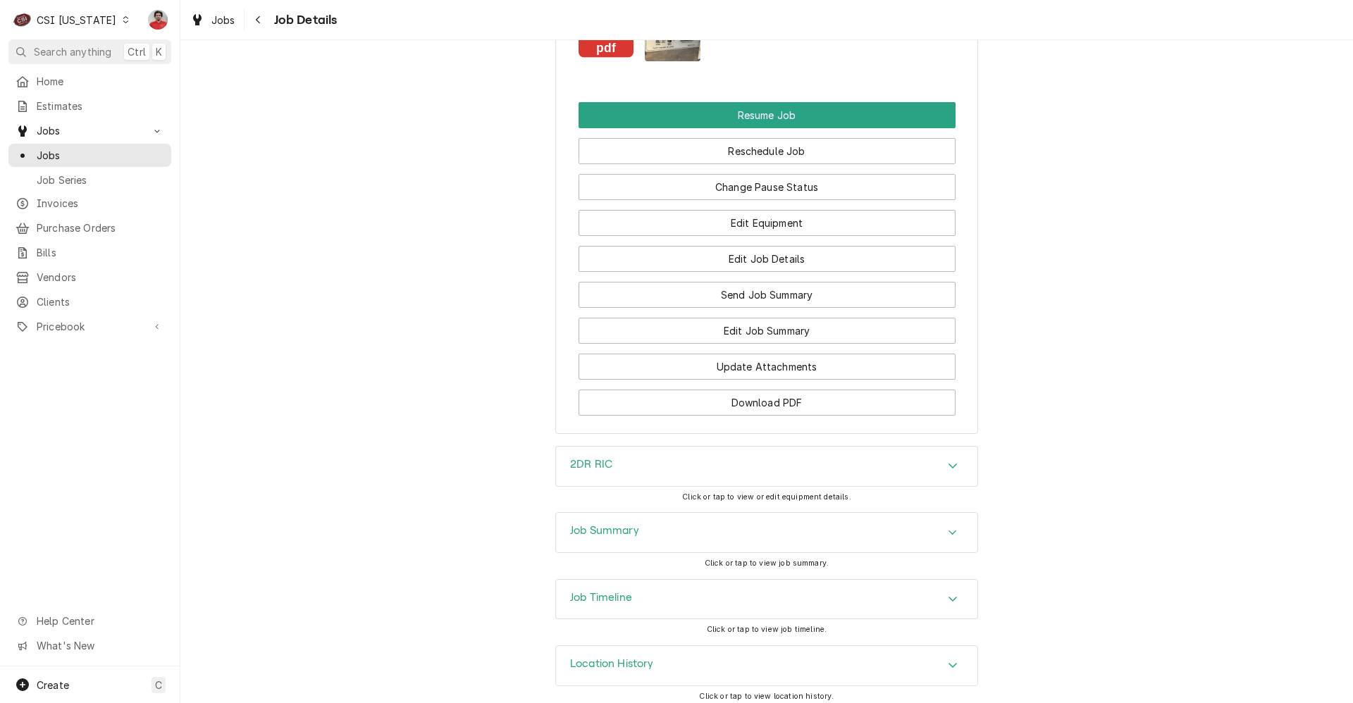
scroll to position [1371, 0]
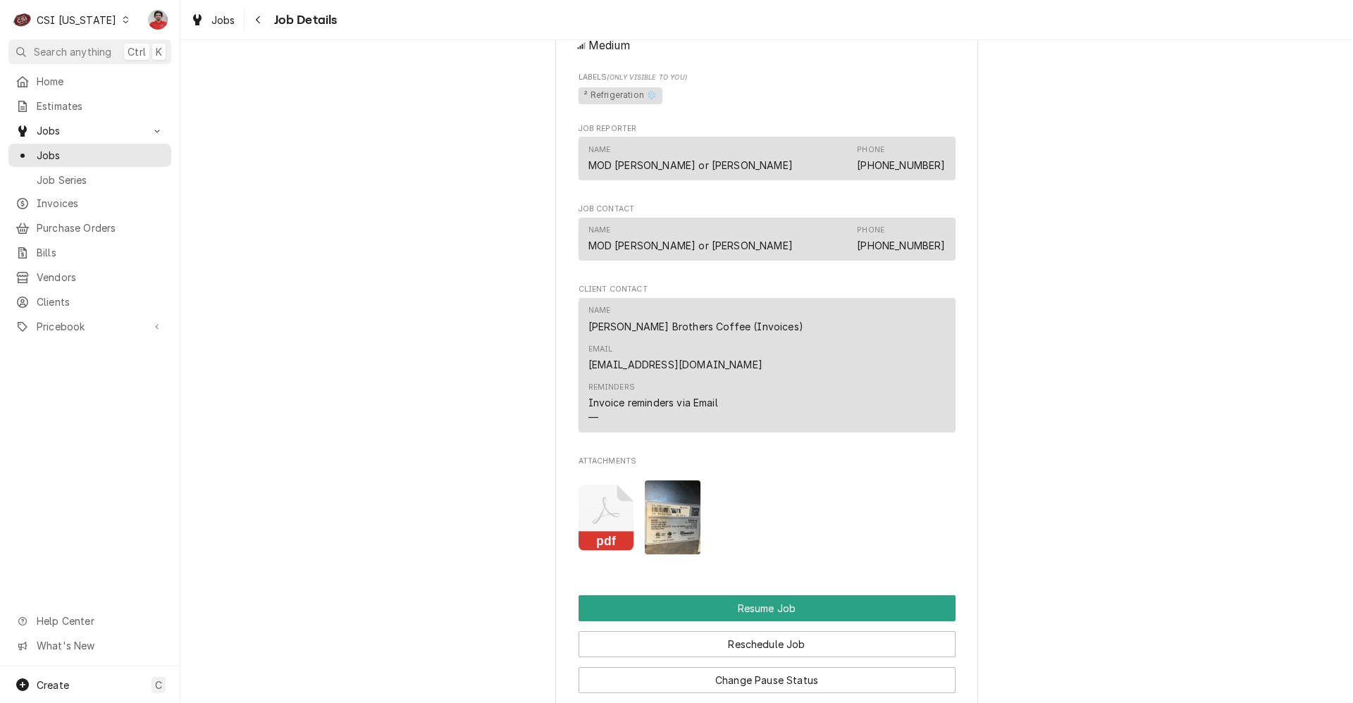
click at [654, 516] on img "Attachments" at bounding box center [673, 518] width 56 height 74
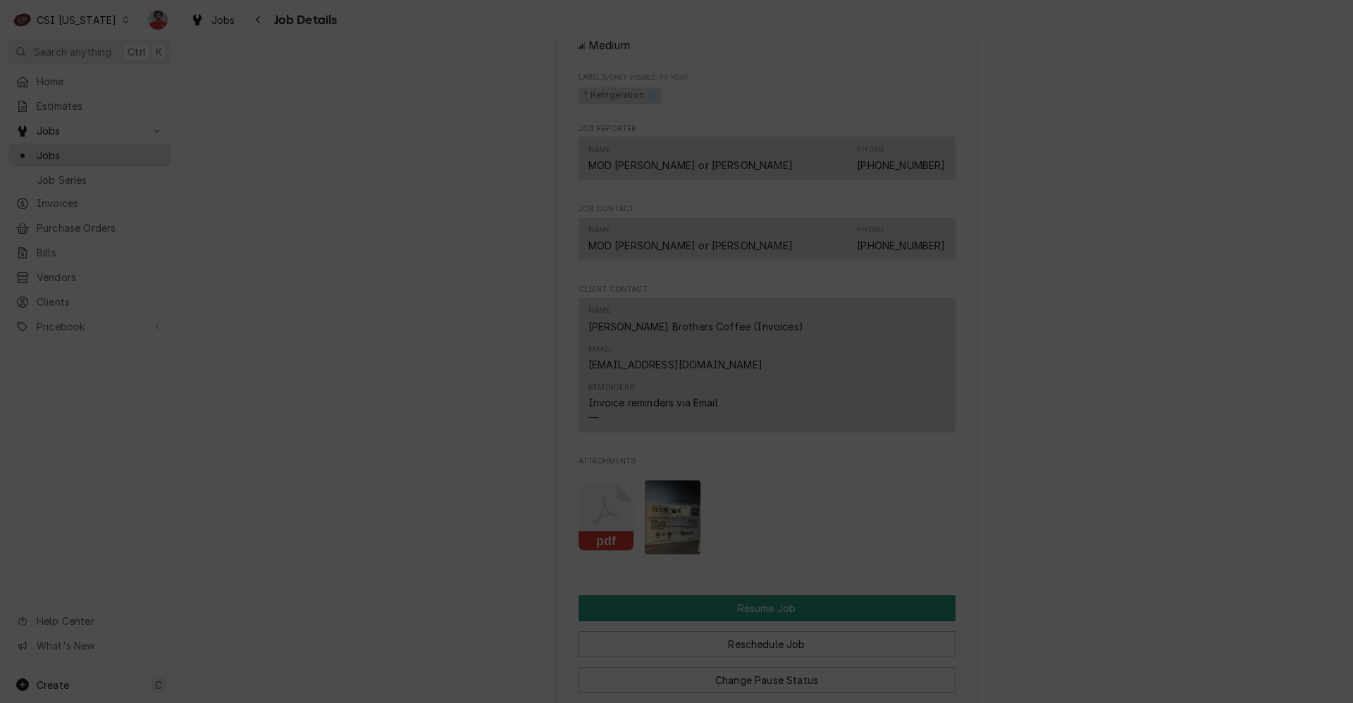
click at [796, 139] on icon "button" at bounding box center [794, 137] width 6 height 6
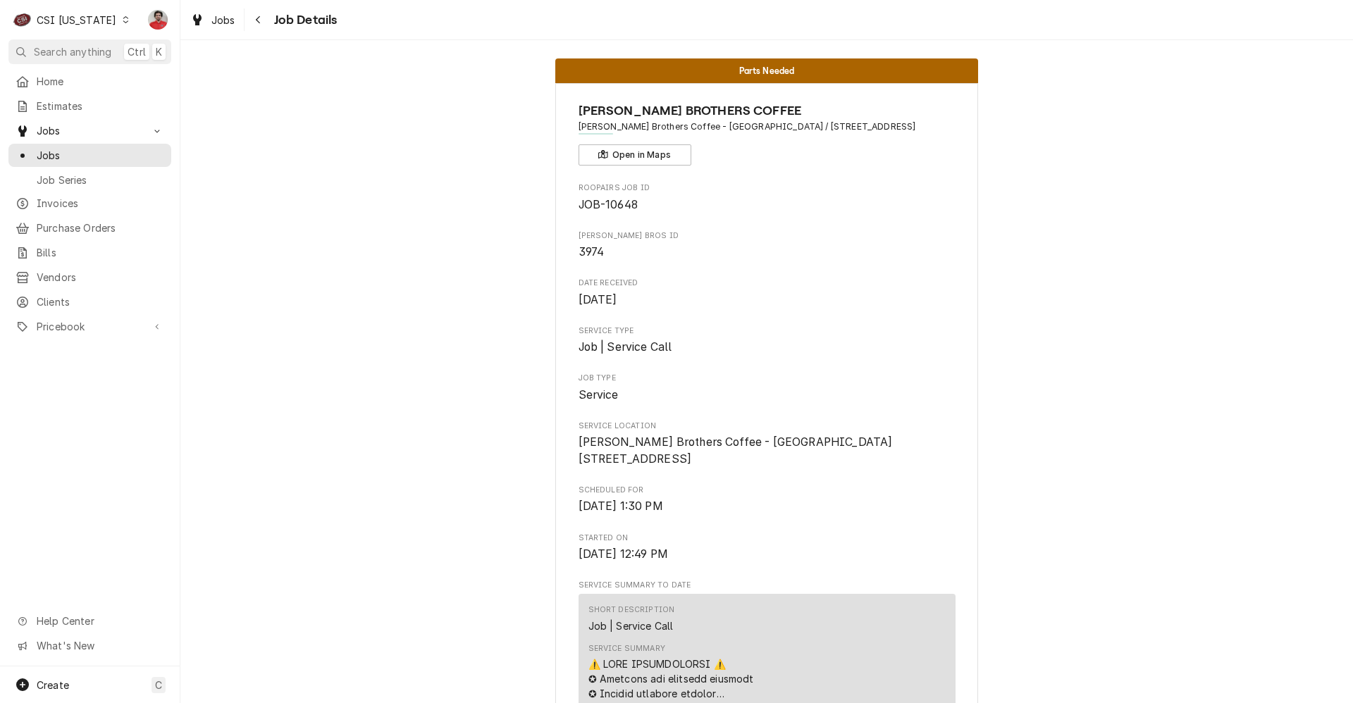
scroll to position [0, 0]
